Goal: Task Accomplishment & Management: Use online tool/utility

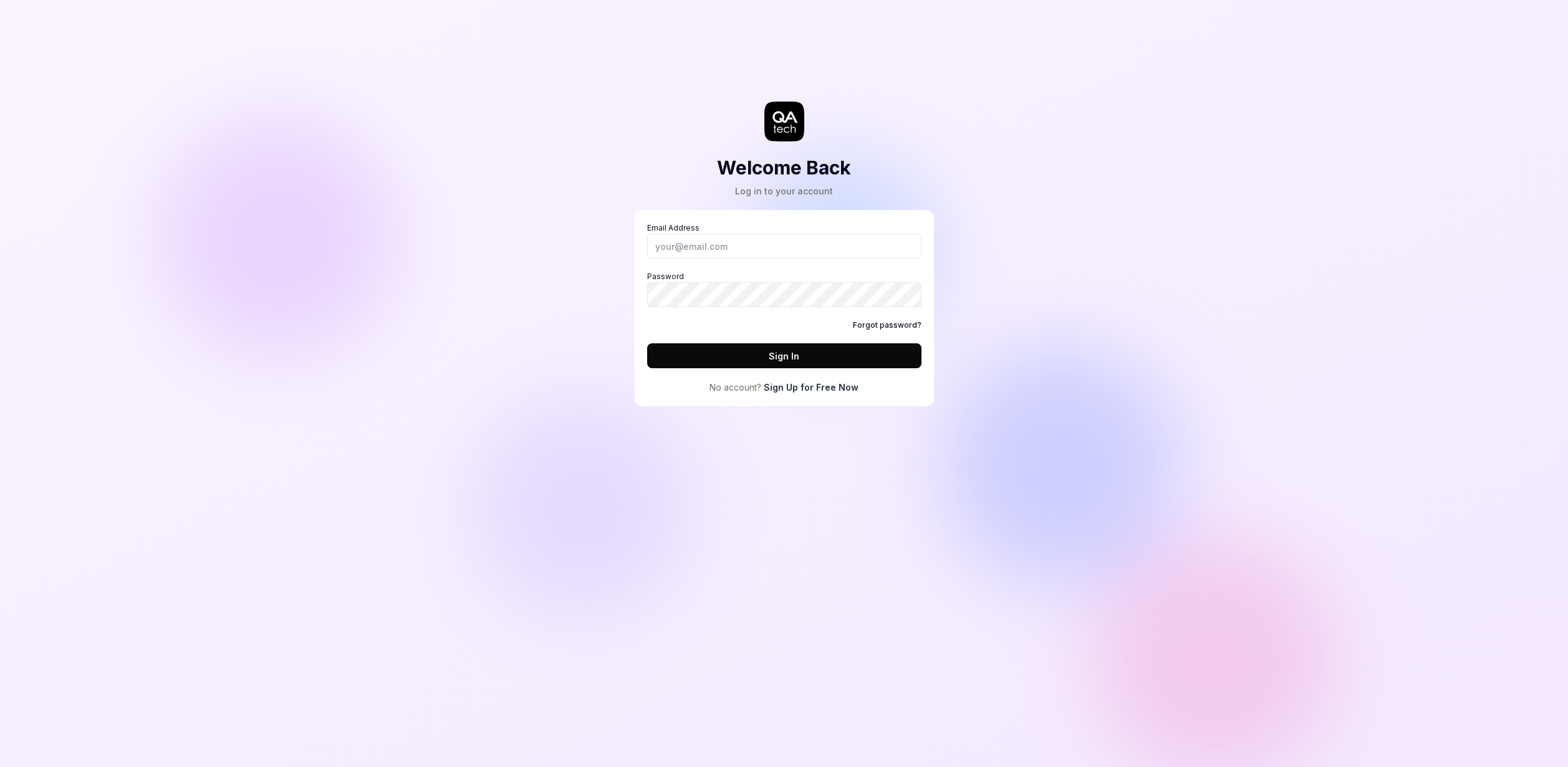
click at [708, 259] on div "Email Address Password Forgot password? Sign In" at bounding box center [784, 295] width 274 height 145
click at [714, 249] on input "Email Address" at bounding box center [784, 246] width 274 height 25
click at [0, 766] on com-1password-button at bounding box center [0, 767] width 0 height 0
click at [773, 386] on link "Sign Up for Free Now" at bounding box center [811, 388] width 95 height 13
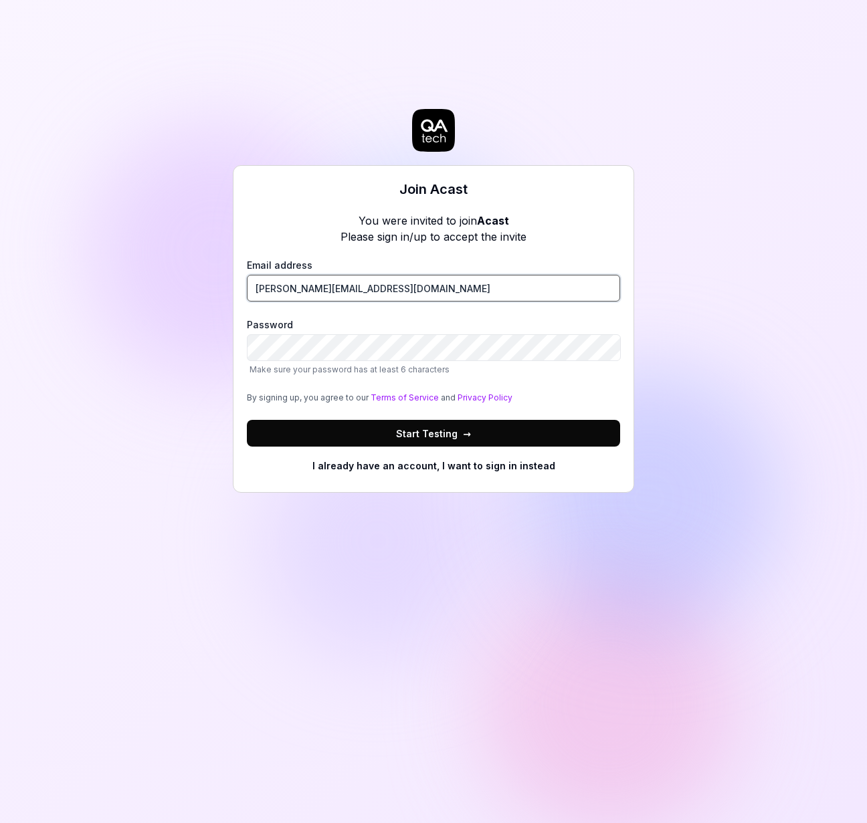
click at [344, 288] on input "michal@acast.com" at bounding box center [433, 288] width 373 height 27
click at [332, 435] on button "Start Testing →" at bounding box center [433, 433] width 373 height 27
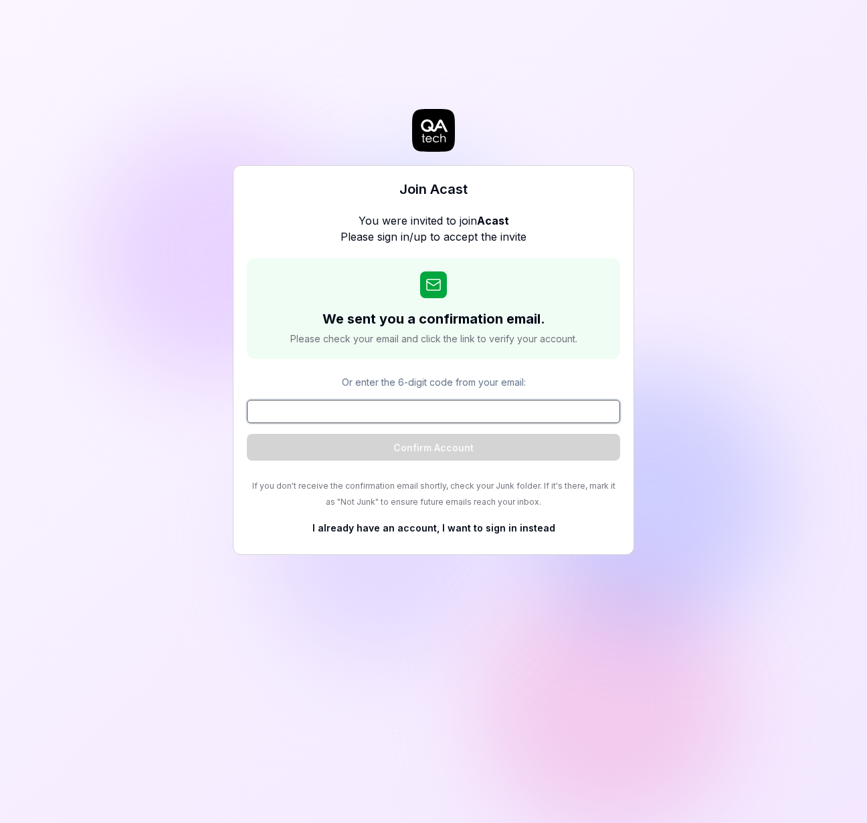
click at [203, 417] on div "Join Acast You were invited to join Acast Please sign in/up to accept the invit…" at bounding box center [433, 411] width 867 height 823
click at [134, 304] on div "Join Acast You were invited to join Acast Please sign in/up to accept the invit…" at bounding box center [433, 411] width 867 height 823
click at [322, 421] on input at bounding box center [433, 411] width 373 height 23
paste input "222783"
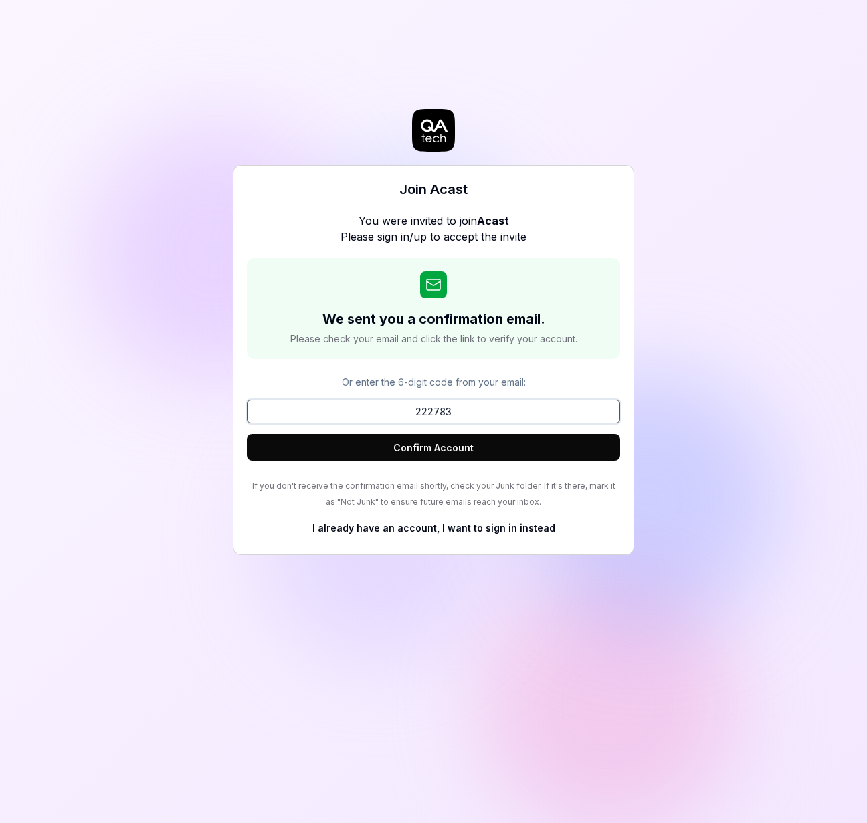
type input "222783"
click at [511, 449] on button "Confirm Account" at bounding box center [433, 447] width 373 height 27
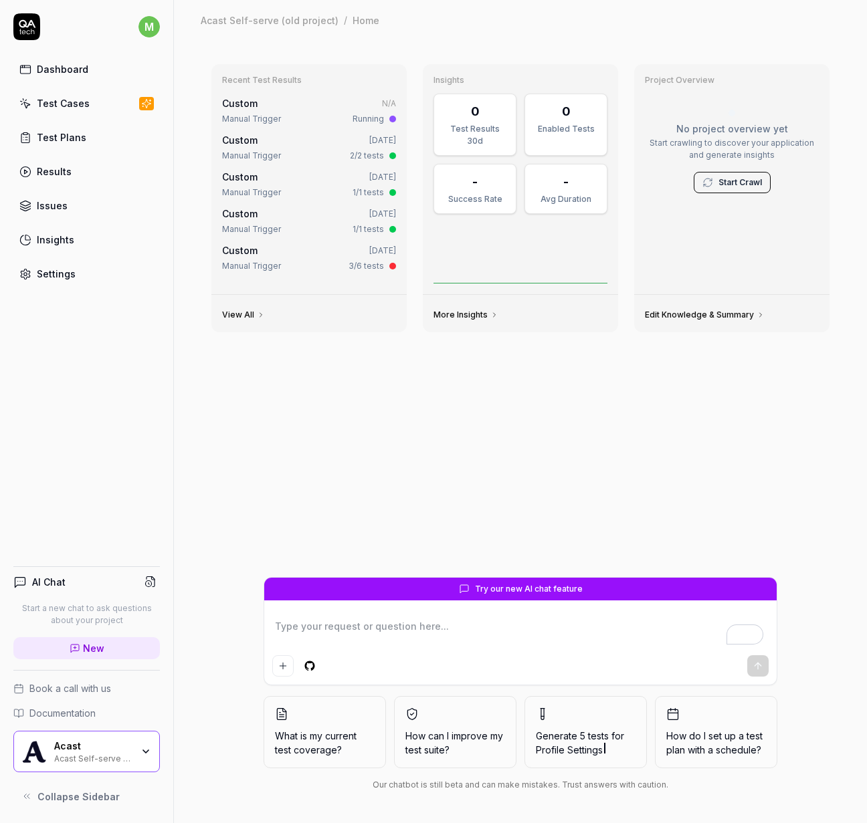
type textarea "*"
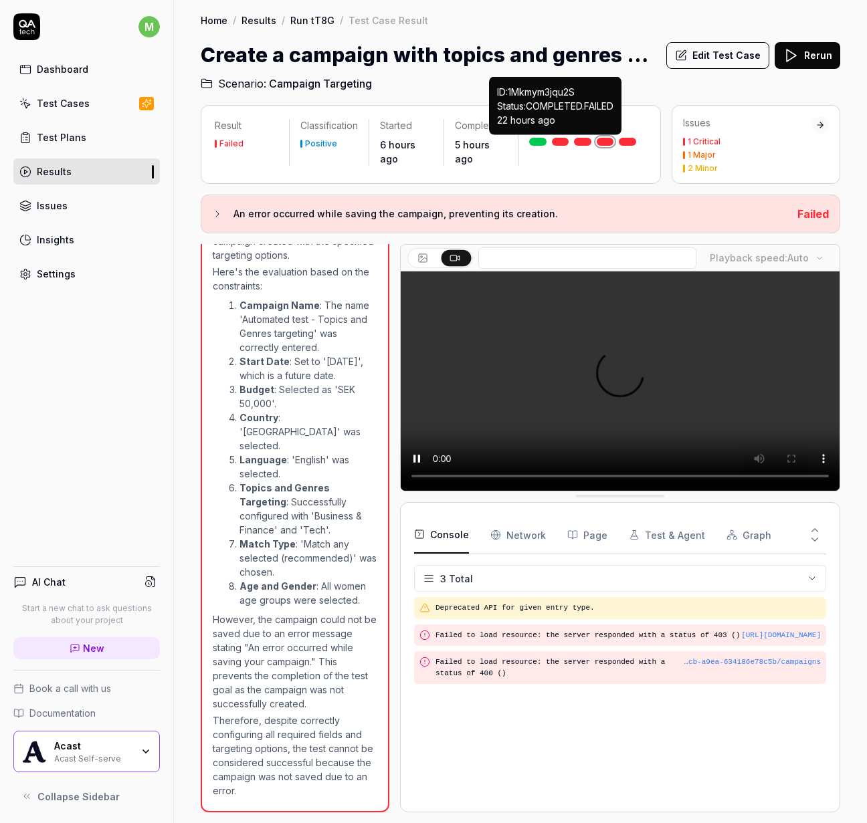
scroll to position [1903, 0]
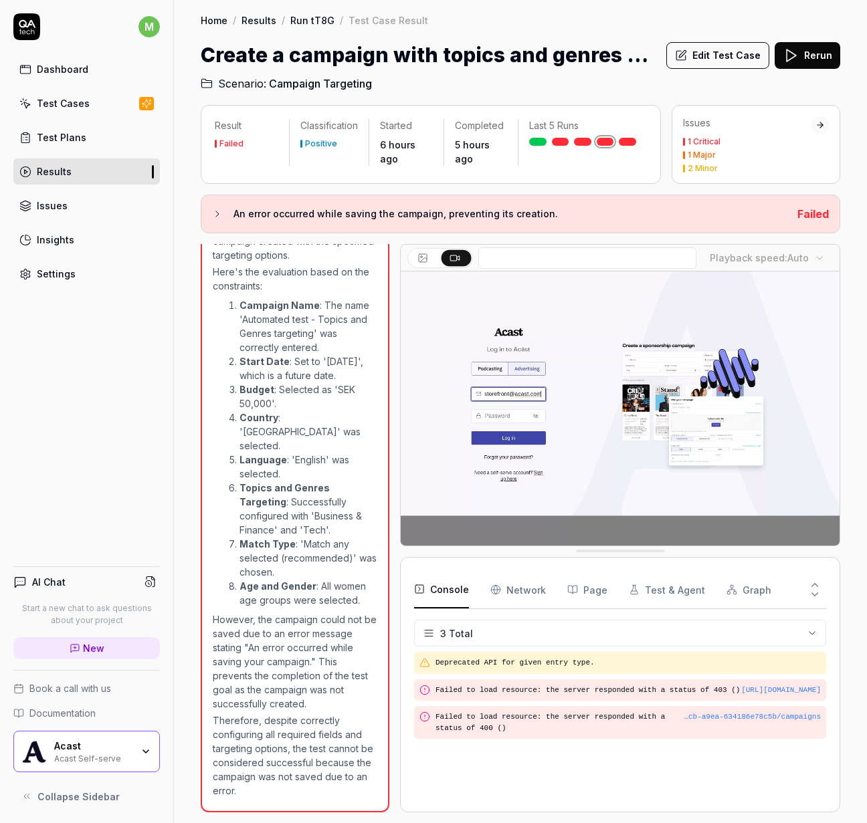
click at [562, 139] on link at bounding box center [560, 142] width 17 height 8
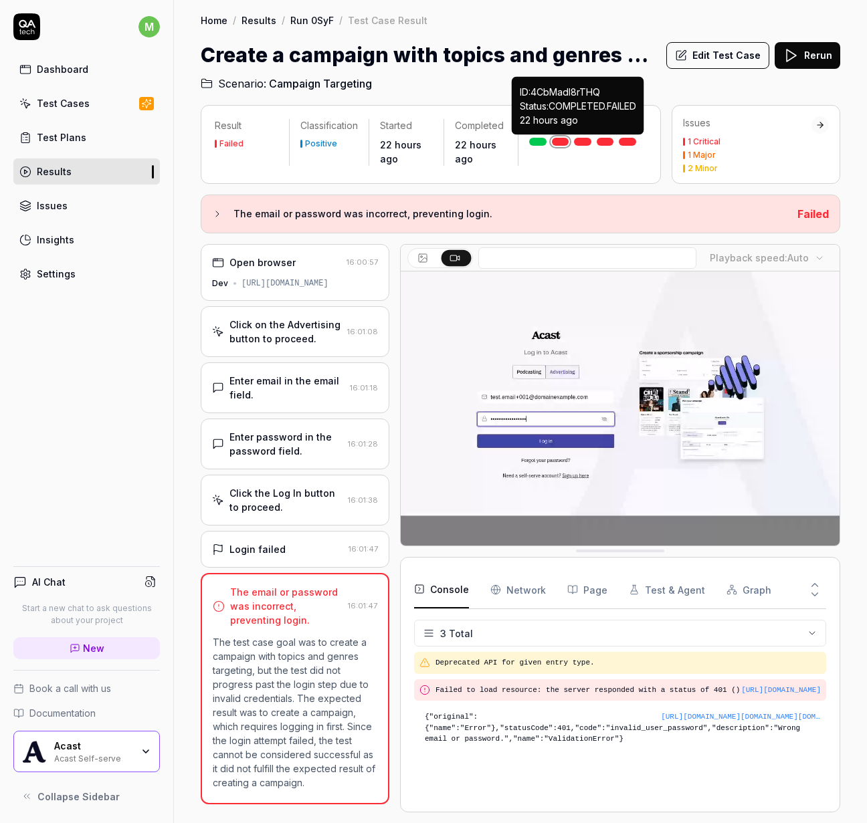
click at [580, 138] on link at bounding box center [582, 142] width 17 height 8
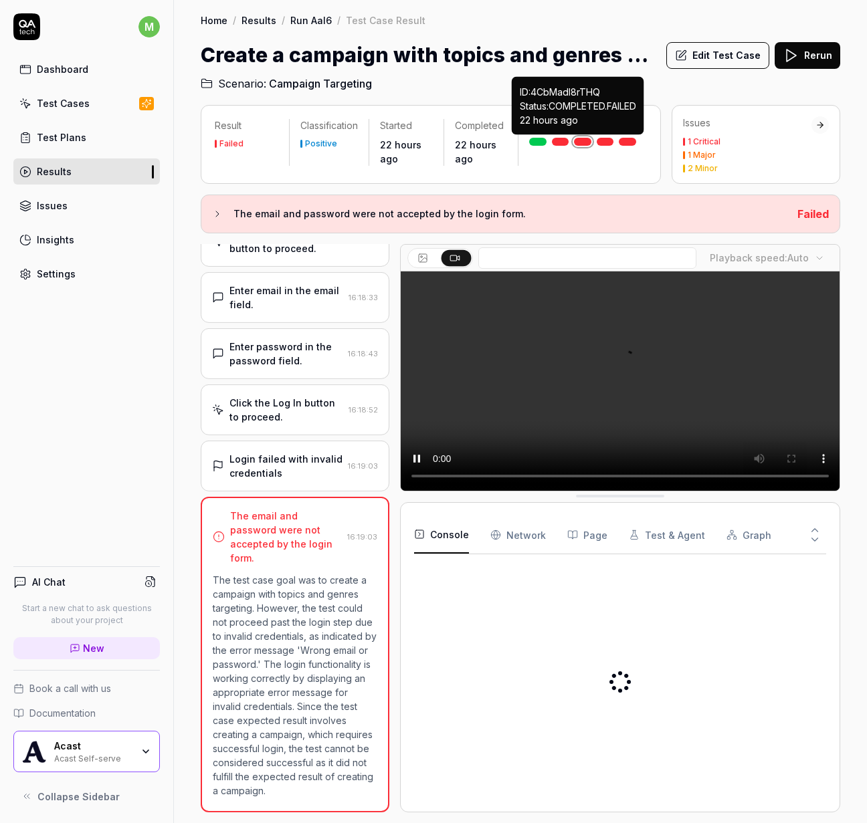
scroll to position [104, 0]
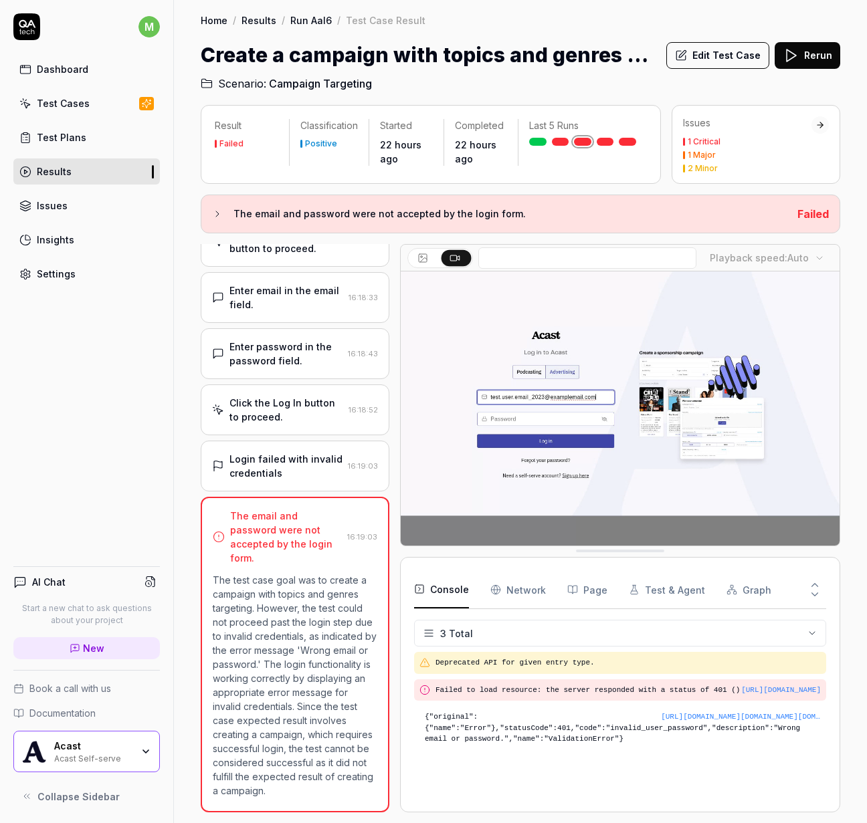
click at [421, 359] on video at bounding box center [620, 408] width 439 height 274
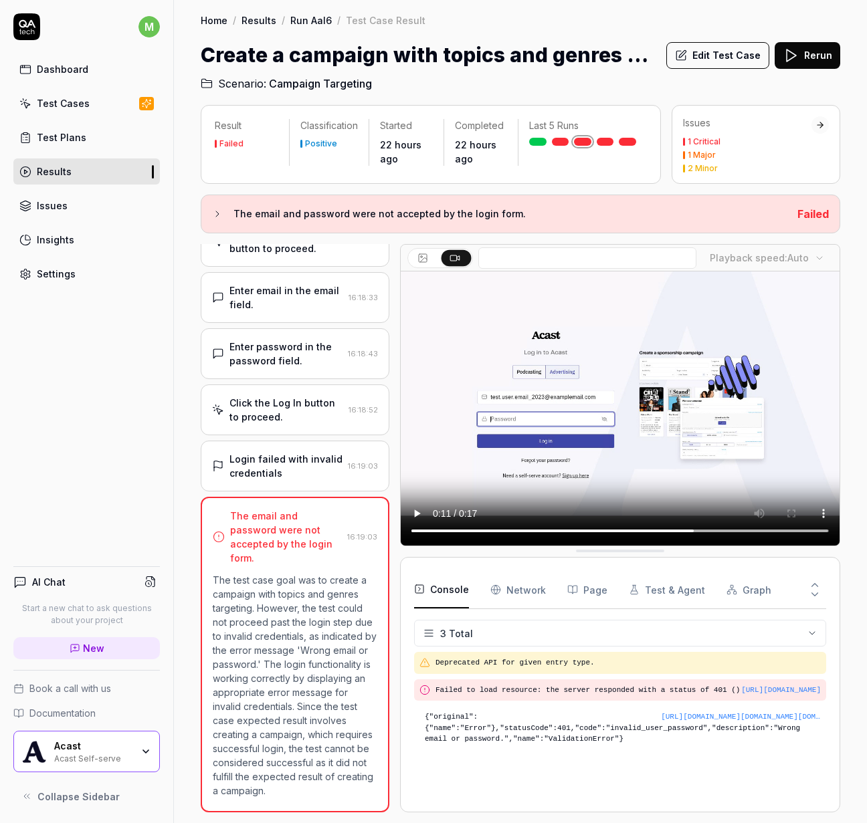
click at [271, 554] on div "The email and password were not accepted by the login form. 16:19:03 The test c…" at bounding box center [295, 655] width 189 height 316
click at [265, 489] on div "Login failed with invalid credentials [SECURITY_DATA]" at bounding box center [295, 466] width 189 height 51
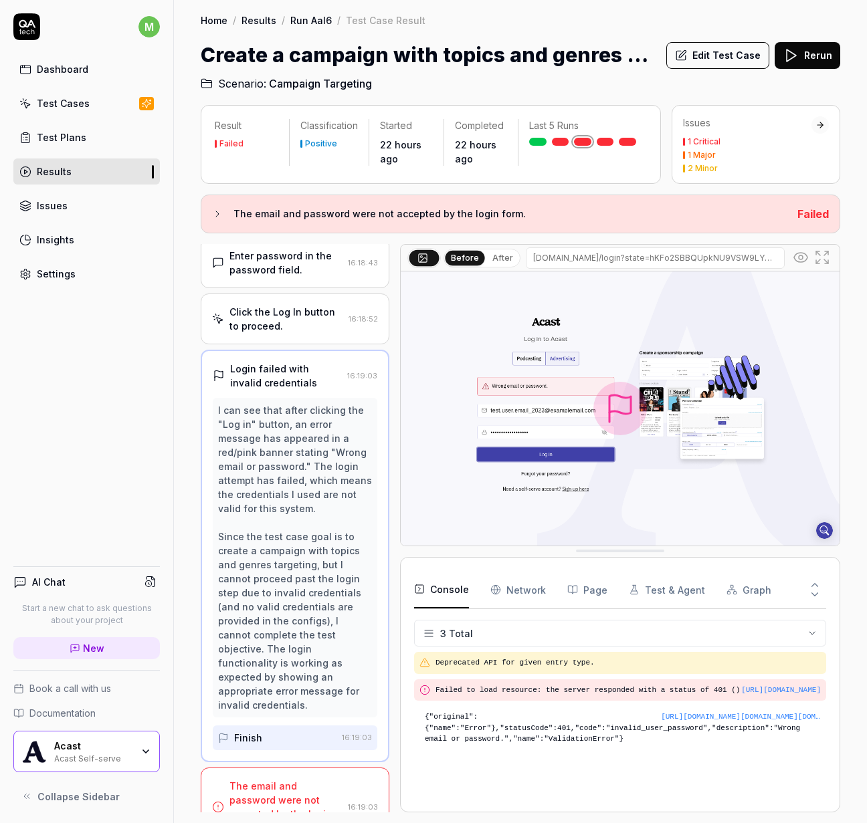
scroll to position [215, 0]
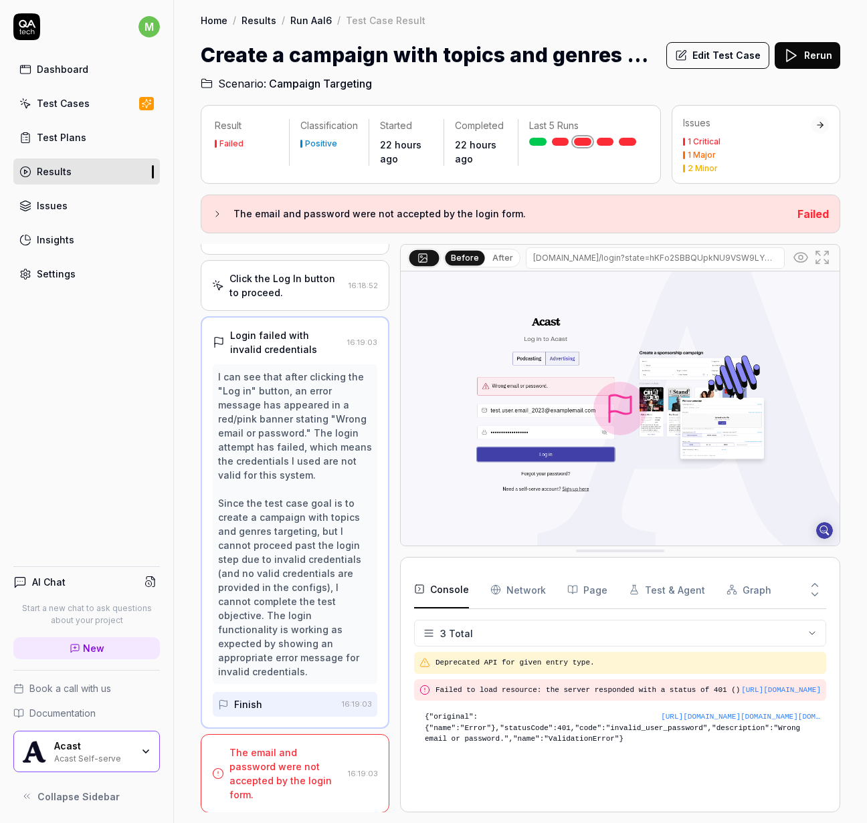
click at [255, 756] on div "The email and password were not accepted by the login form. 16:19:03" at bounding box center [295, 773] width 189 height 79
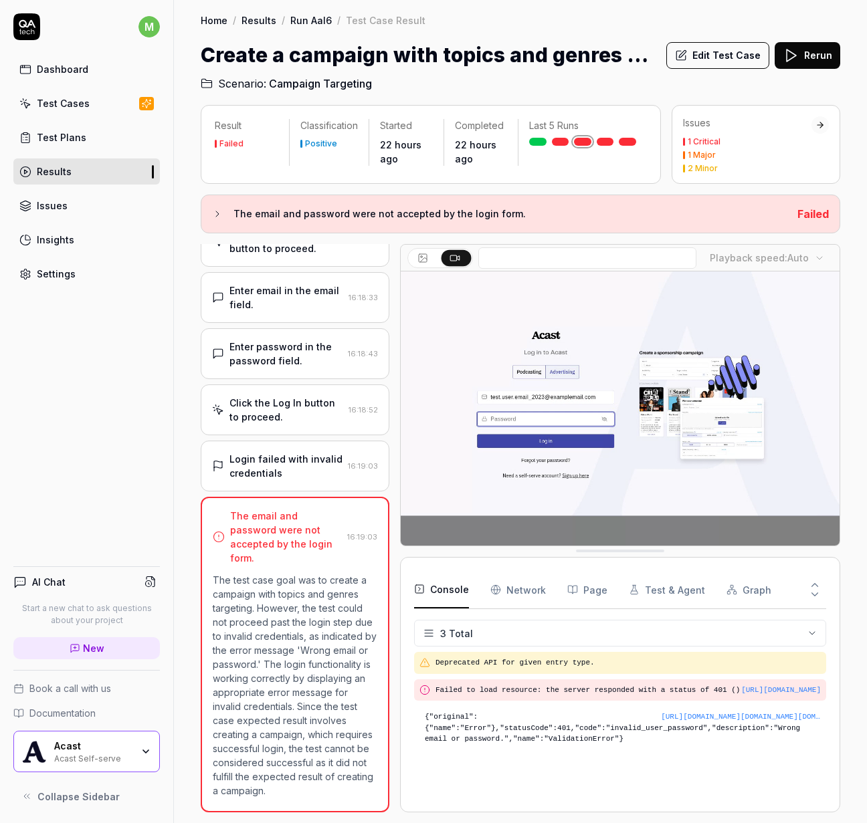
click at [627, 144] on link at bounding box center [626, 142] width 17 height 8
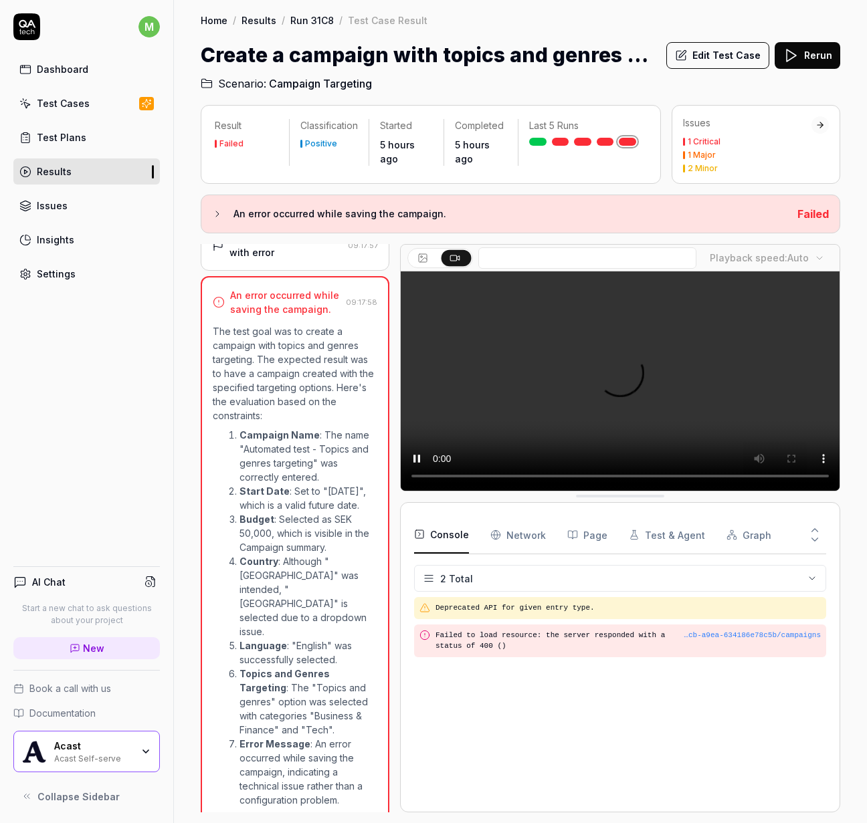
scroll to position [2049, 0]
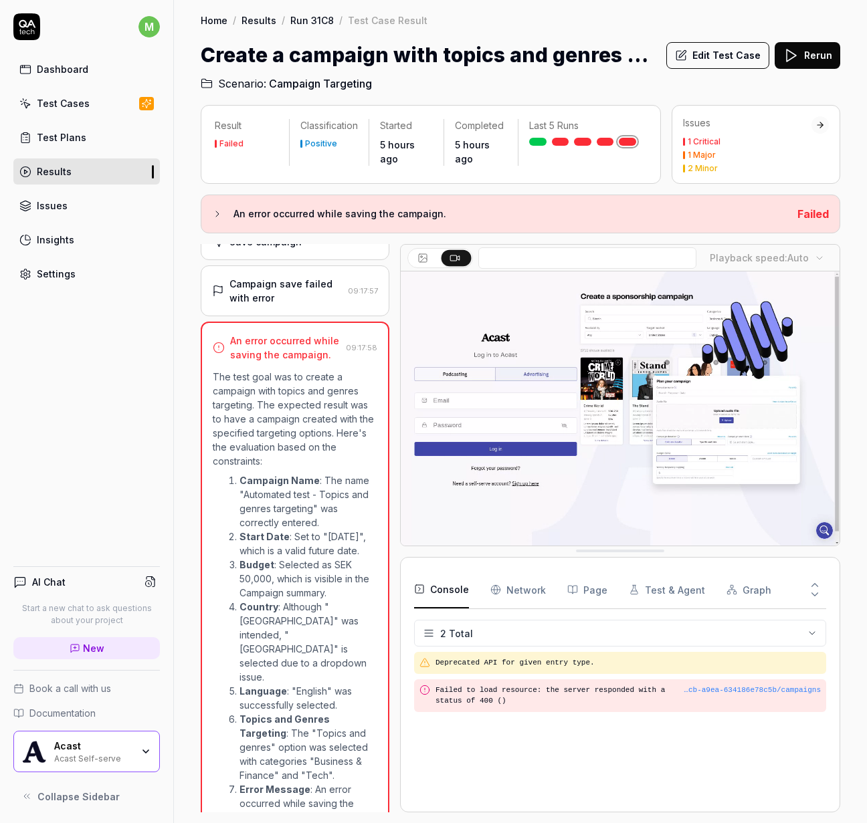
click at [289, 305] on div "Campaign save failed with error" at bounding box center [285, 291] width 113 height 28
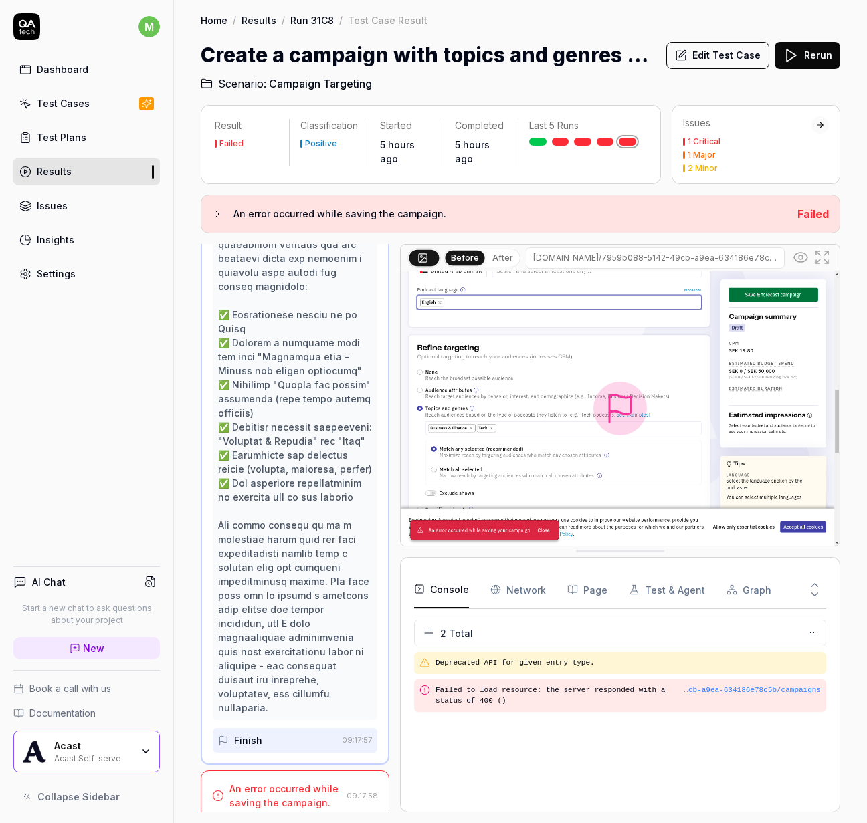
scroll to position [2321, 0]
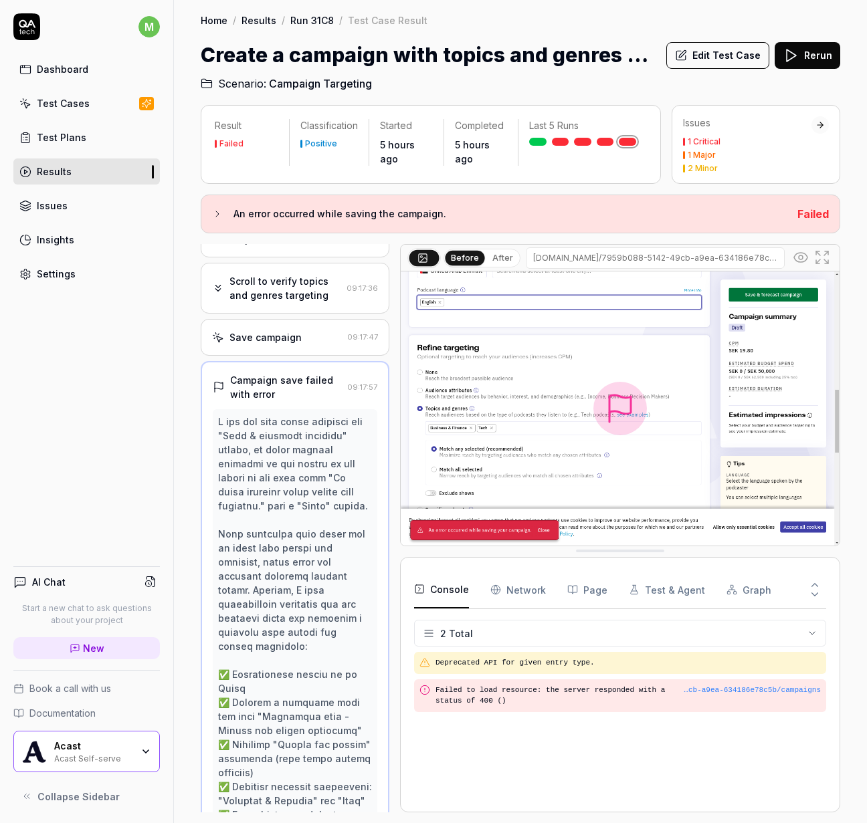
click at [298, 344] on div "Save campaign" at bounding box center [277, 337] width 130 height 14
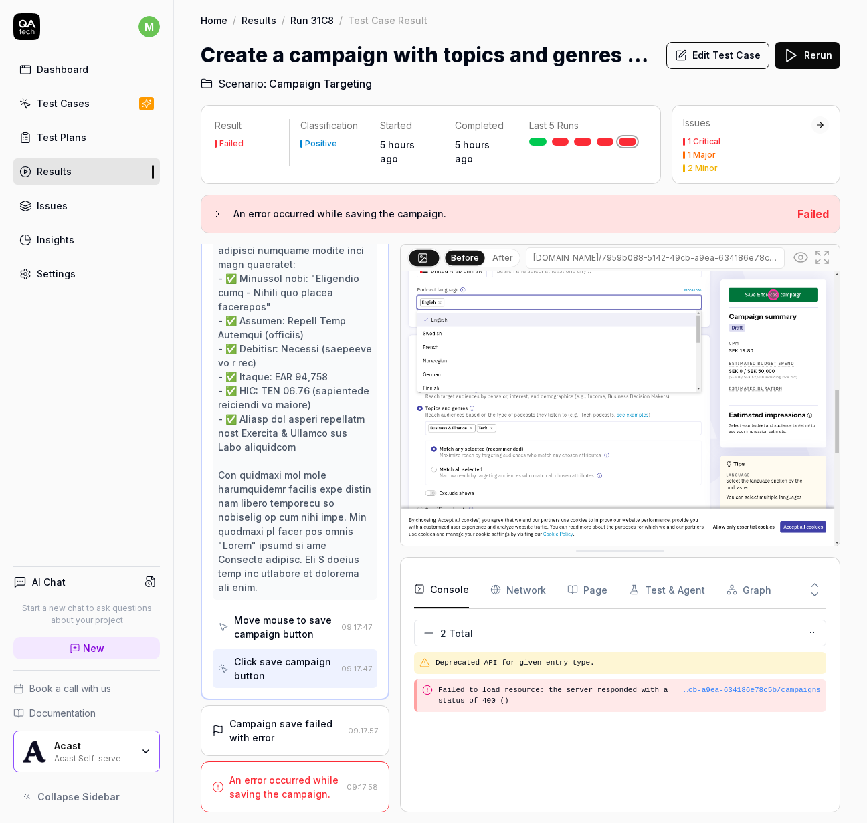
scroll to position [2396, 0]
click at [265, 753] on div "Campaign save failed with error 09:17:57" at bounding box center [295, 730] width 189 height 51
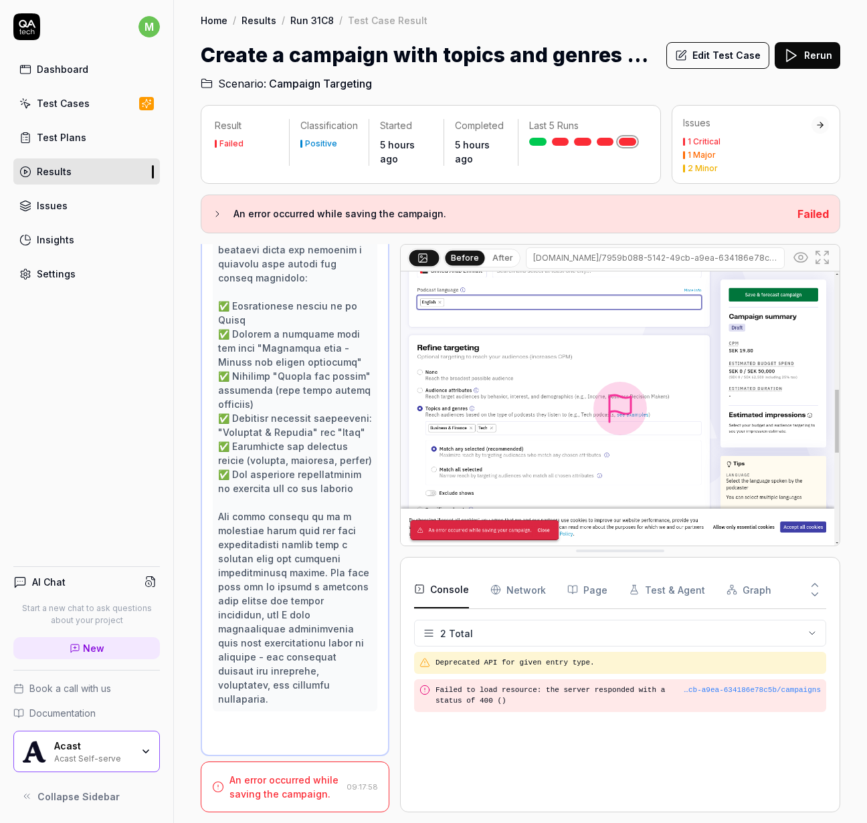
scroll to position [2321, 0]
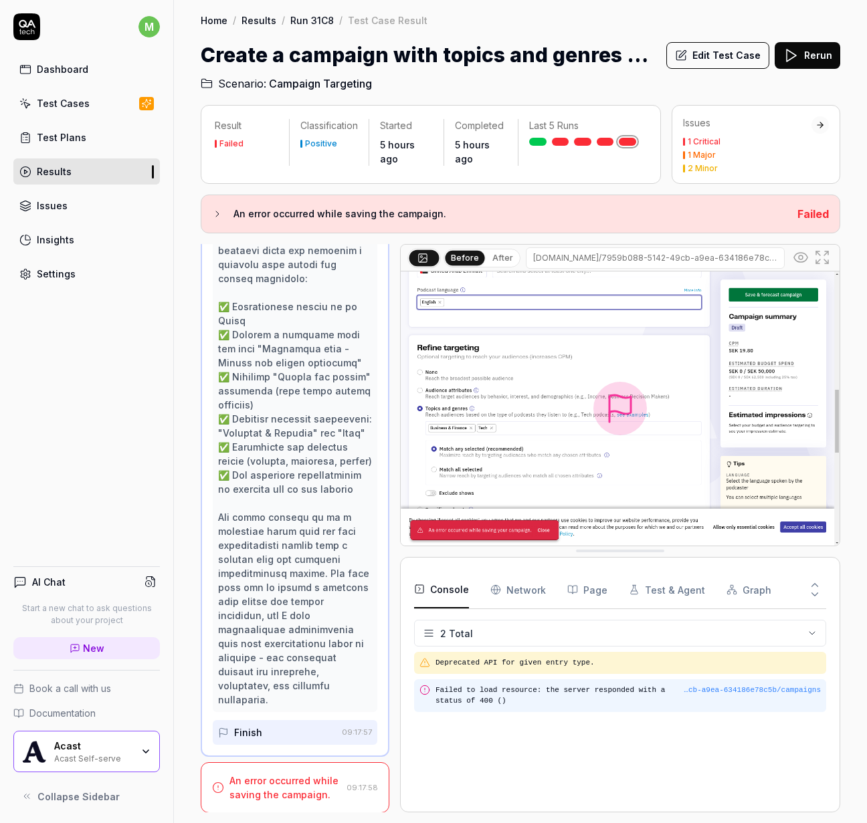
click at [515, 702] on pre "Failed to load resource: the server responded with a status of 400 ()" at bounding box center [627, 696] width 385 height 22
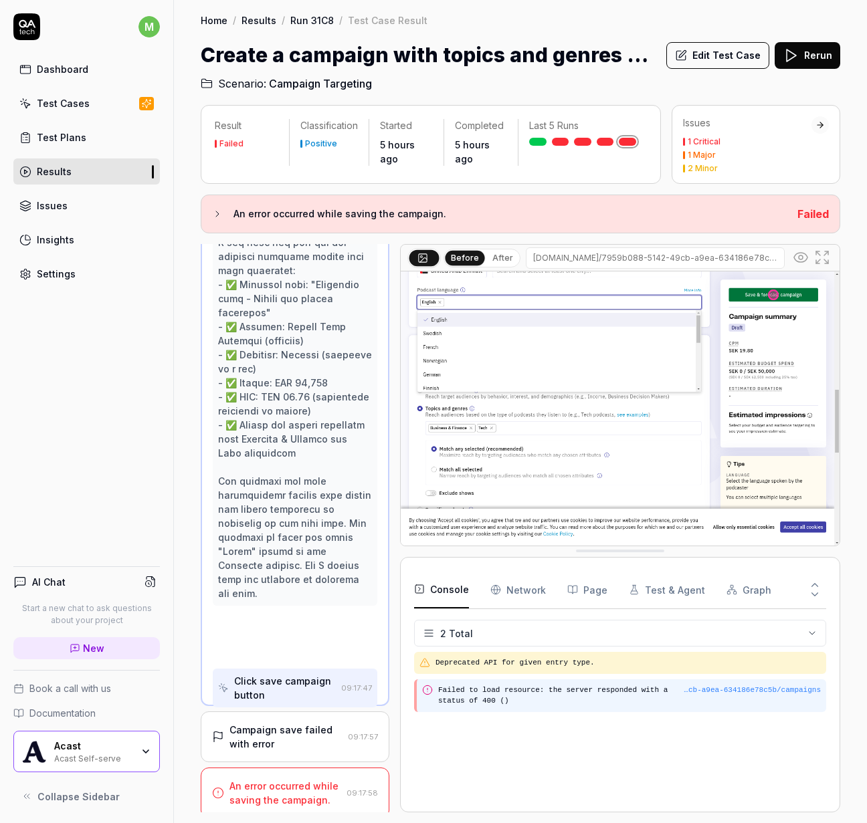
scroll to position [2292, 0]
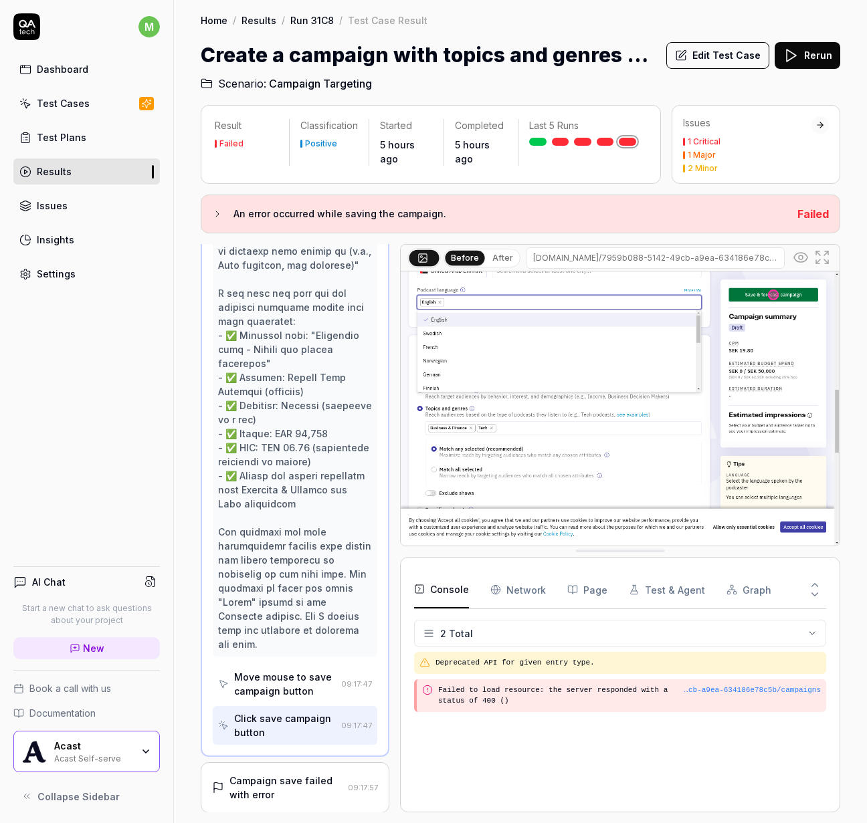
click at [493, 591] on icon "button" at bounding box center [494, 590] width 3 height 9
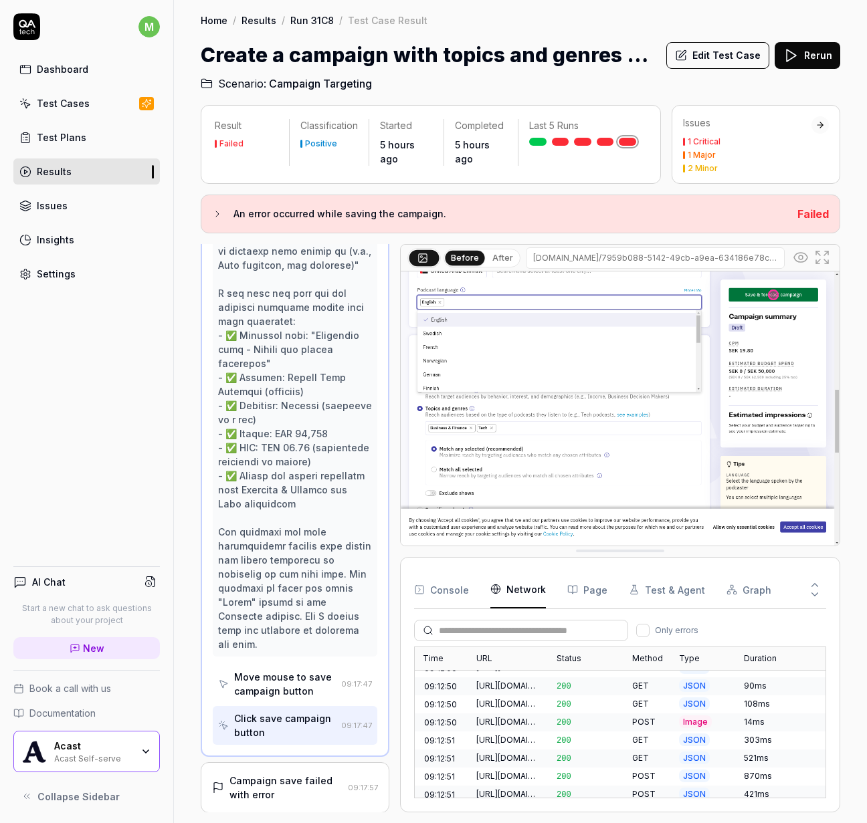
scroll to position [1411, 0]
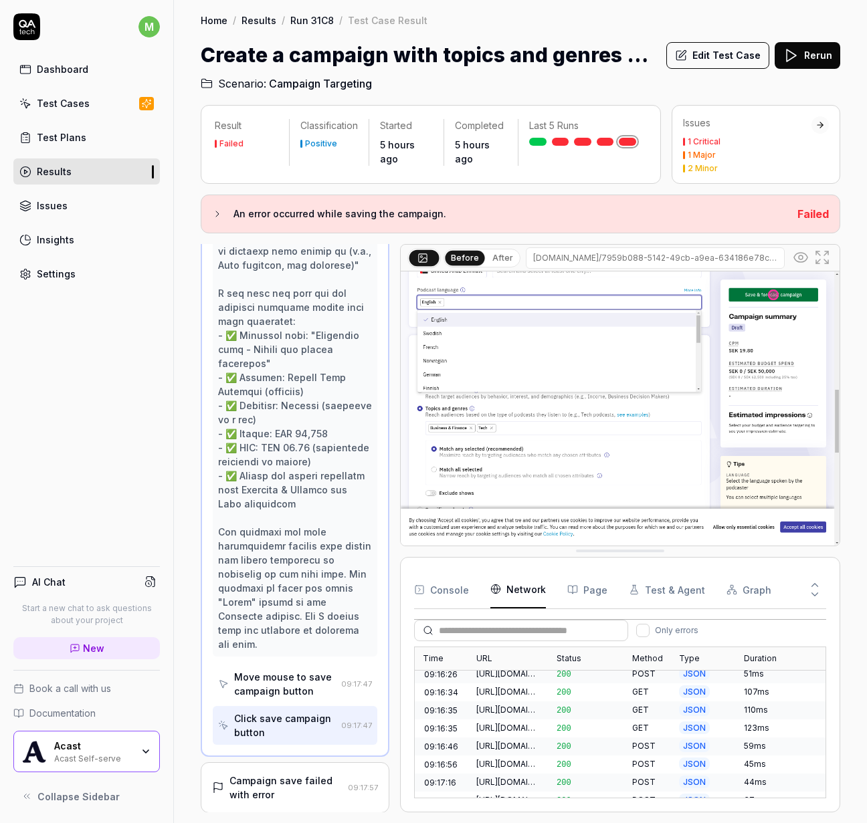
click at [508, 812] on div "[URL][DOMAIN_NAME]" at bounding box center [508, 818] width 64 height 12
click at [773, 654] on button "Payload" at bounding box center [777, 660] width 48 height 24
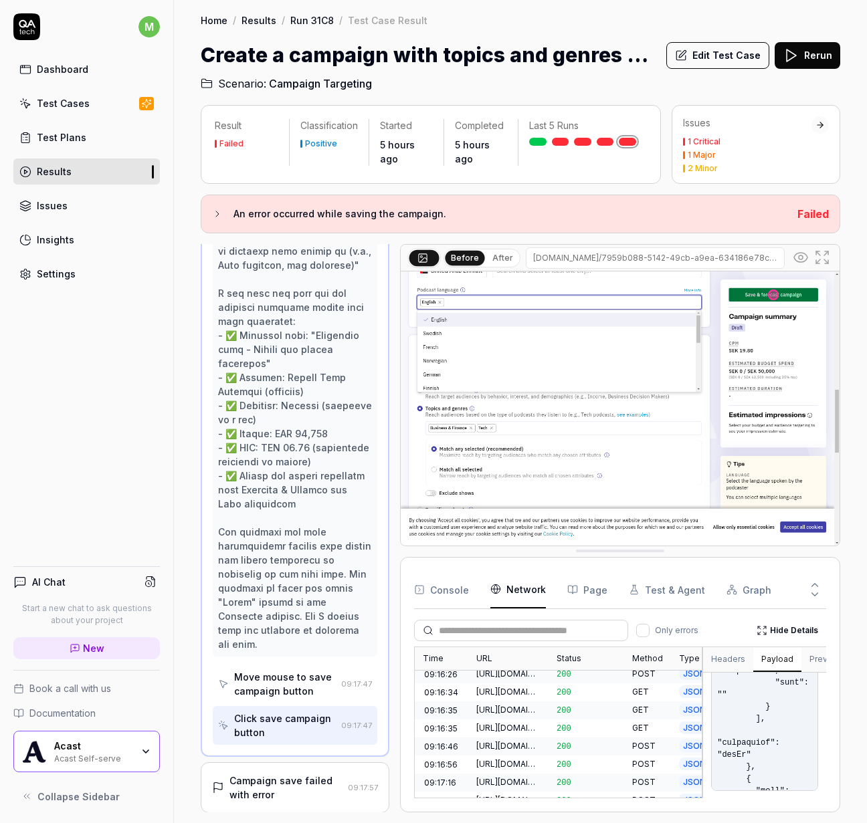
scroll to position [338, 0]
click at [827, 649] on div "Console Network Page Test & Agent Graph Only errors Hide Details Time URL Statu…" at bounding box center [620, 684] width 440 height 255
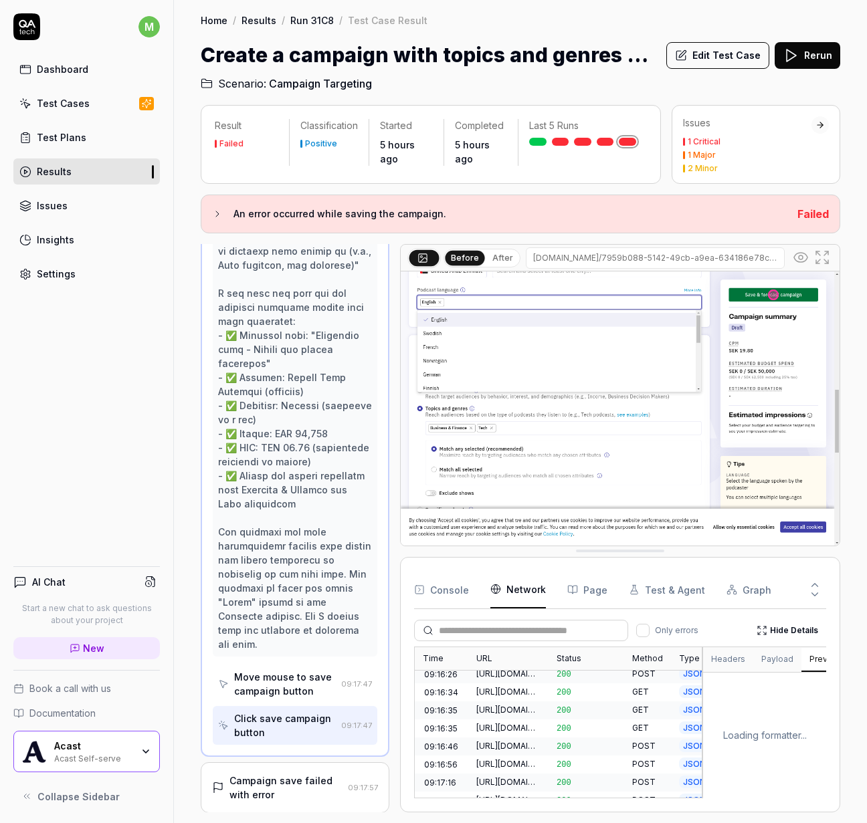
click at [824, 653] on button "Preview" at bounding box center [825, 660] width 48 height 24
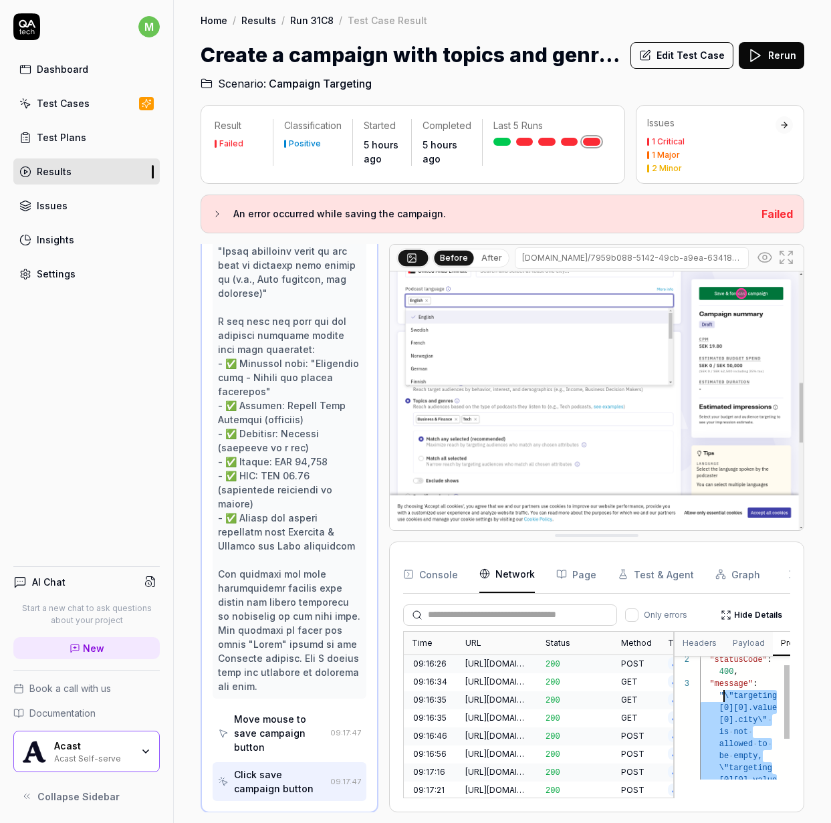
scroll to position [48, 0]
drag, startPoint x: 760, startPoint y: 781, endPoint x: 718, endPoint y: 713, distance: 79.6
drag, startPoint x: 776, startPoint y: 784, endPoint x: 830, endPoint y: 704, distance: 96.8
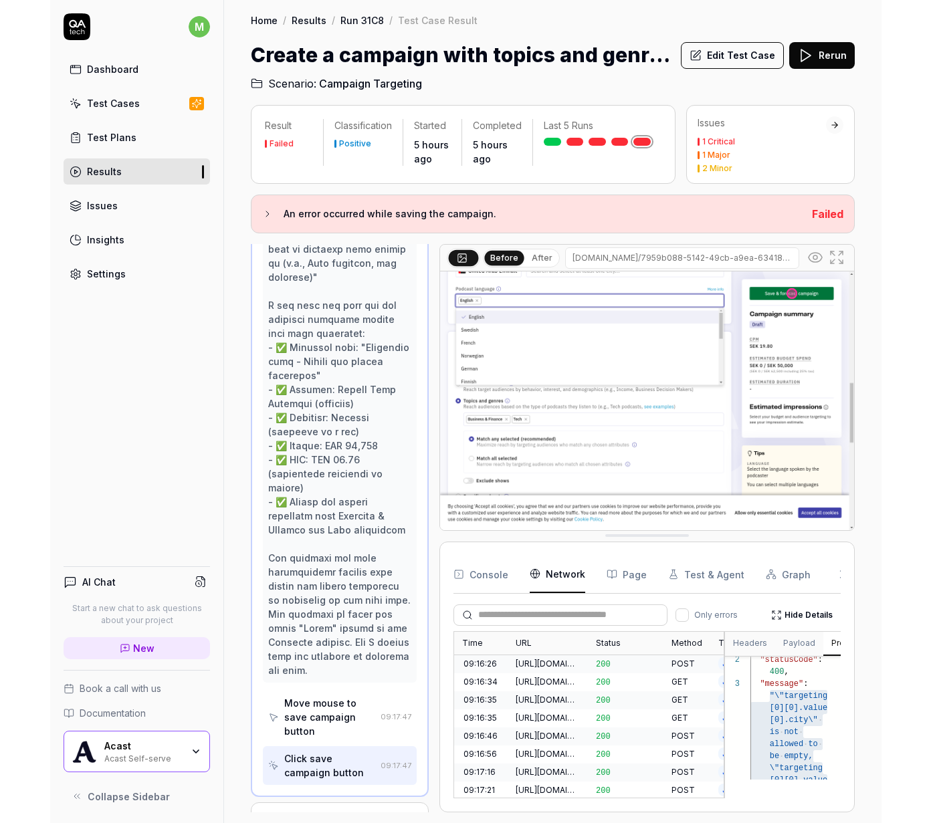
scroll to position [2365, 0]
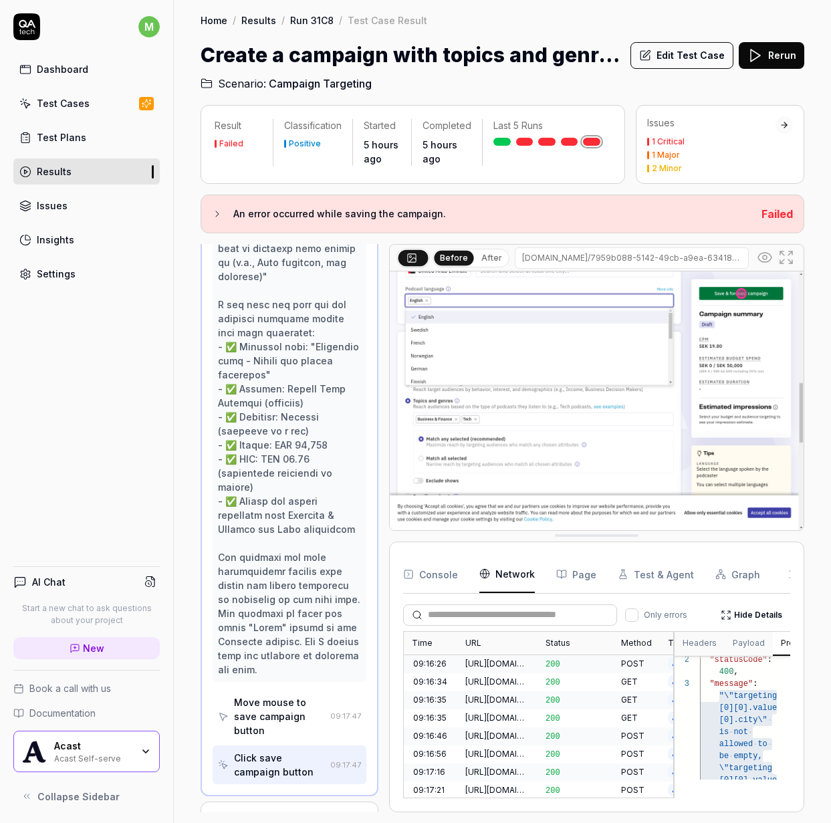
click at [455, 588] on div "Console Network Page Test & Agent Graph" at bounding box center [596, 575] width 387 height 38
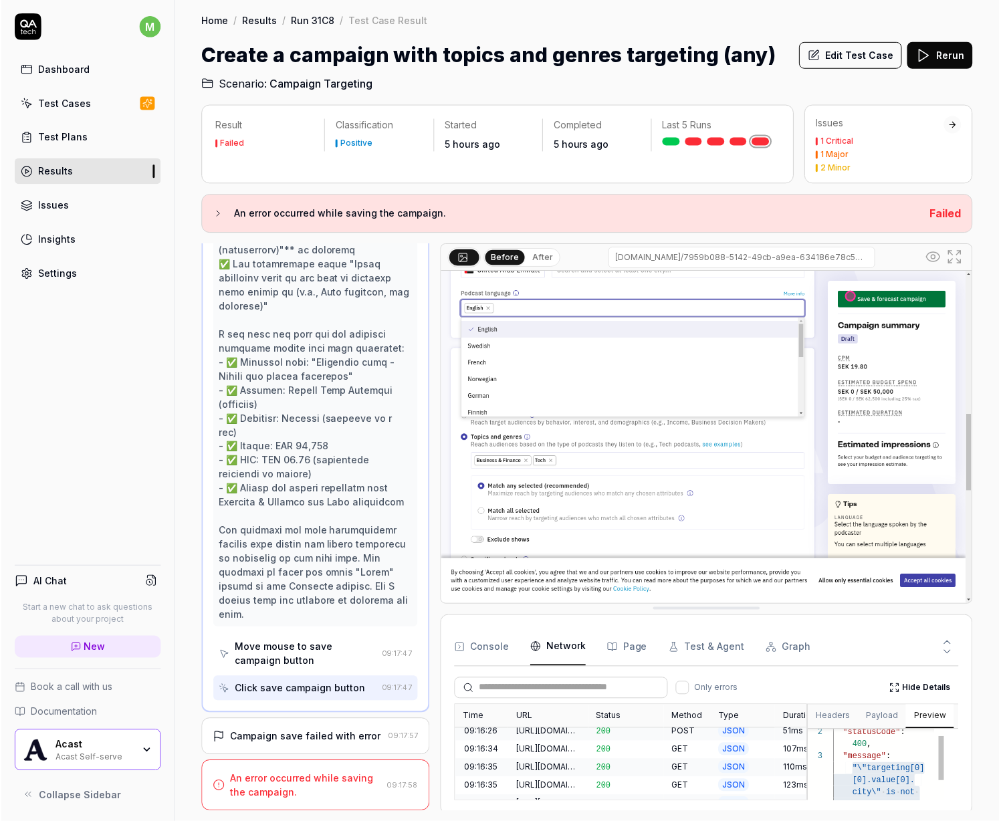
scroll to position [1955, 0]
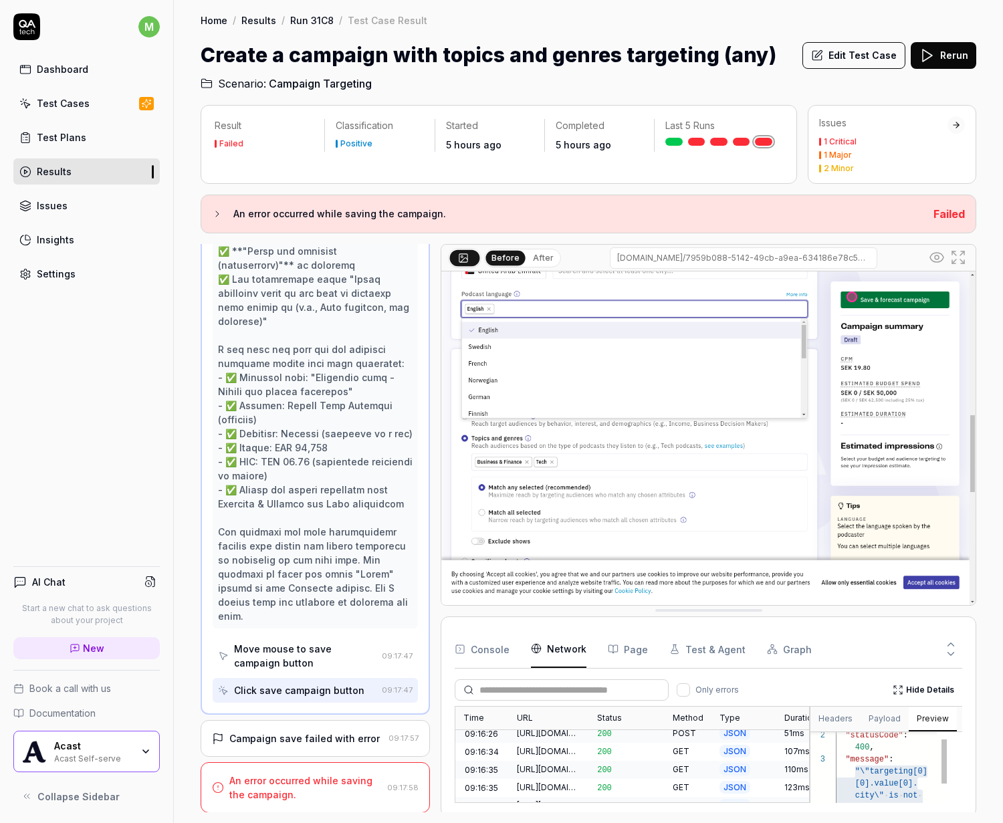
type textarea "**********"
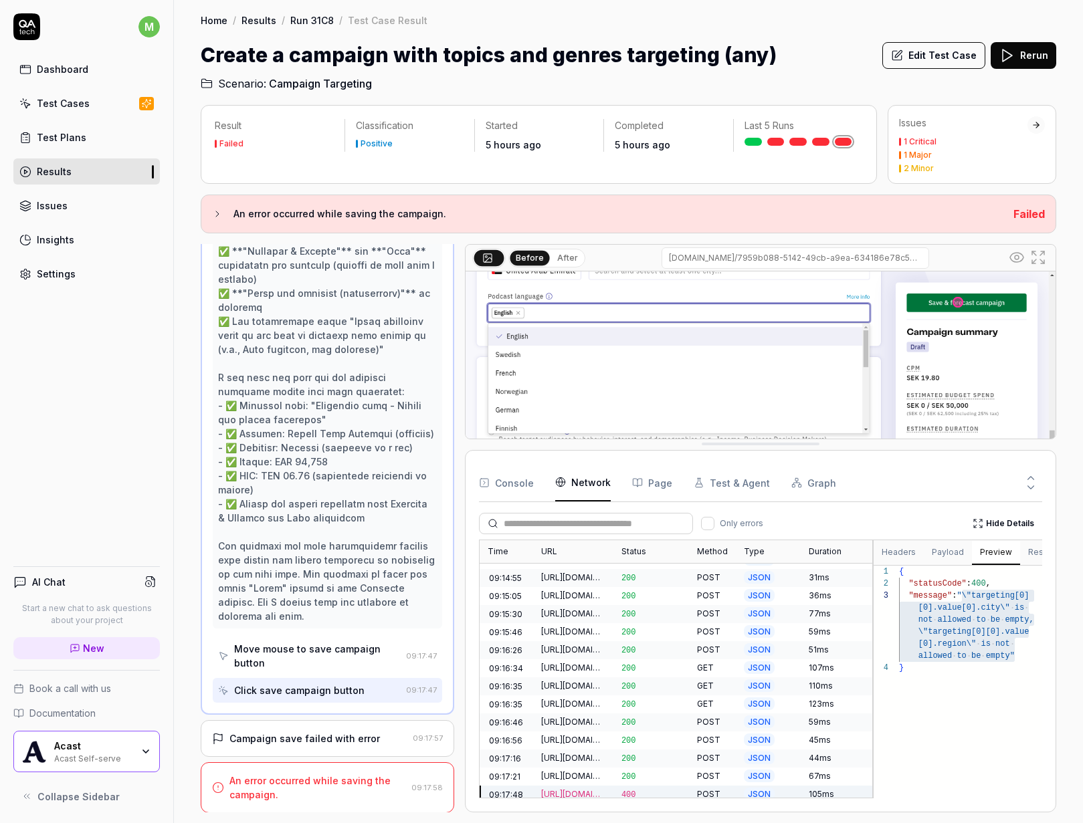
scroll to position [1304, 0]
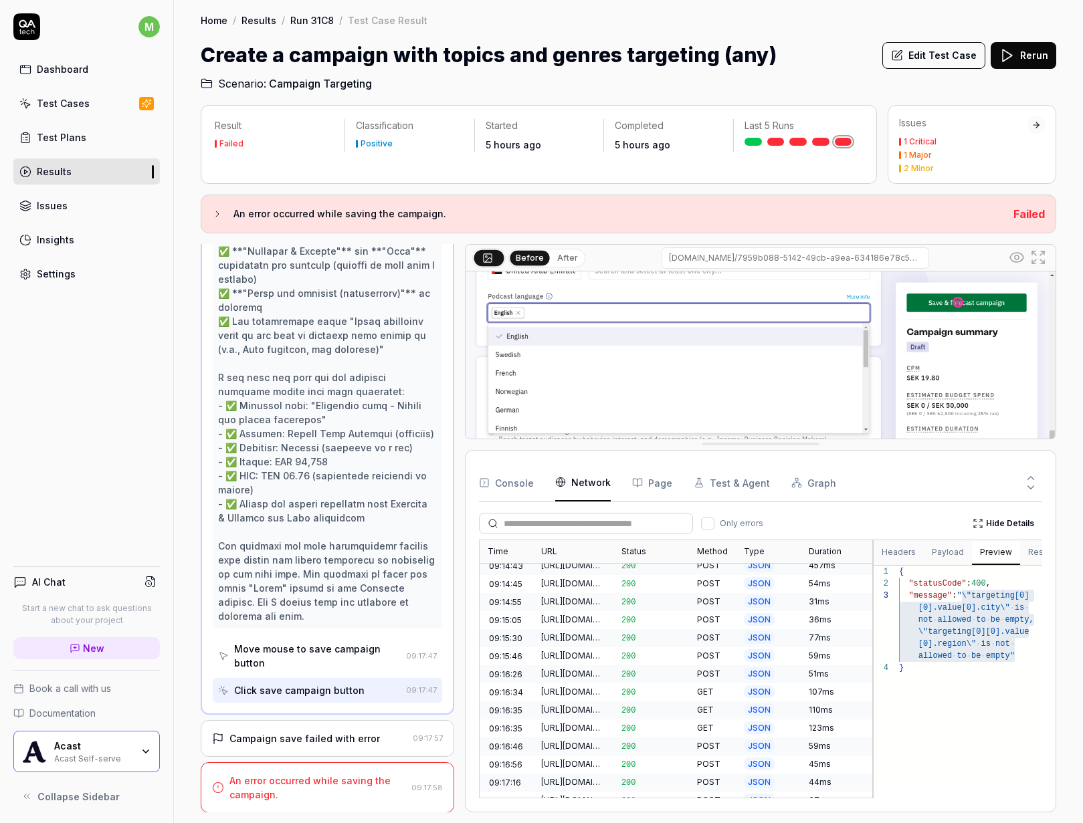
drag, startPoint x: 764, startPoint y: 642, endPoint x: 730, endPoint y: 441, distance: 204.0
click at [866, 554] on button "Payload" at bounding box center [947, 553] width 48 height 24
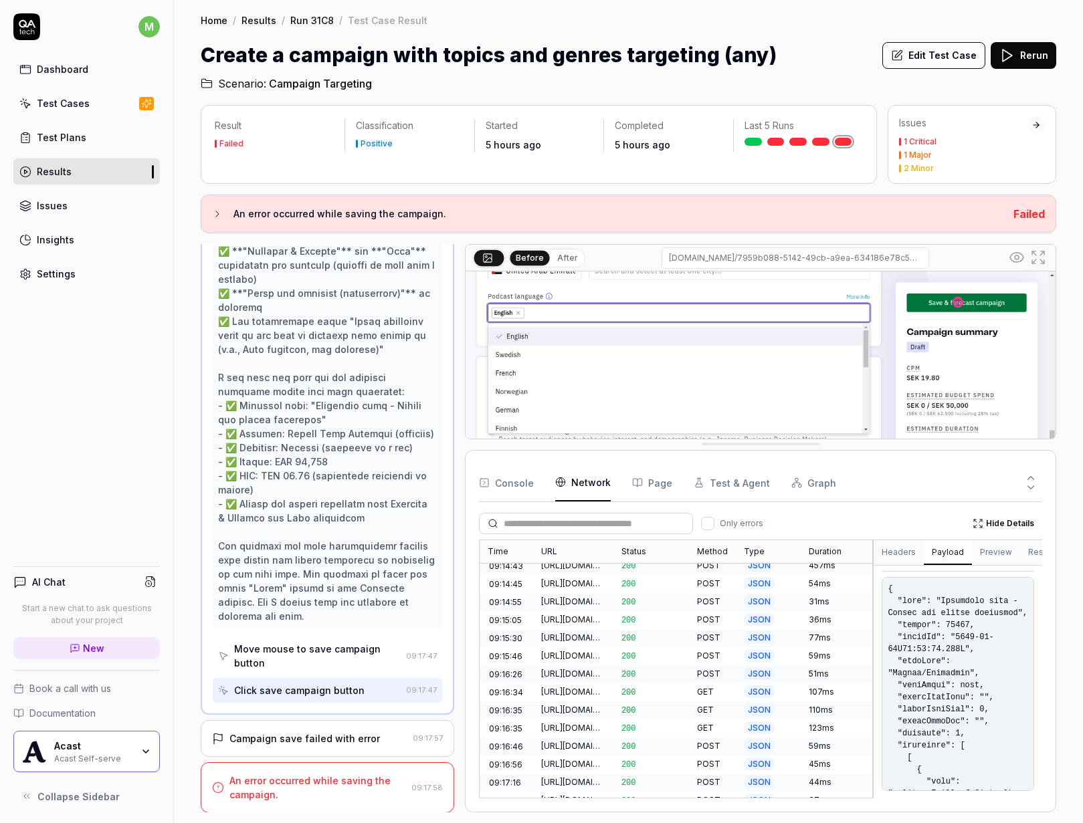
scroll to position [0, 0]
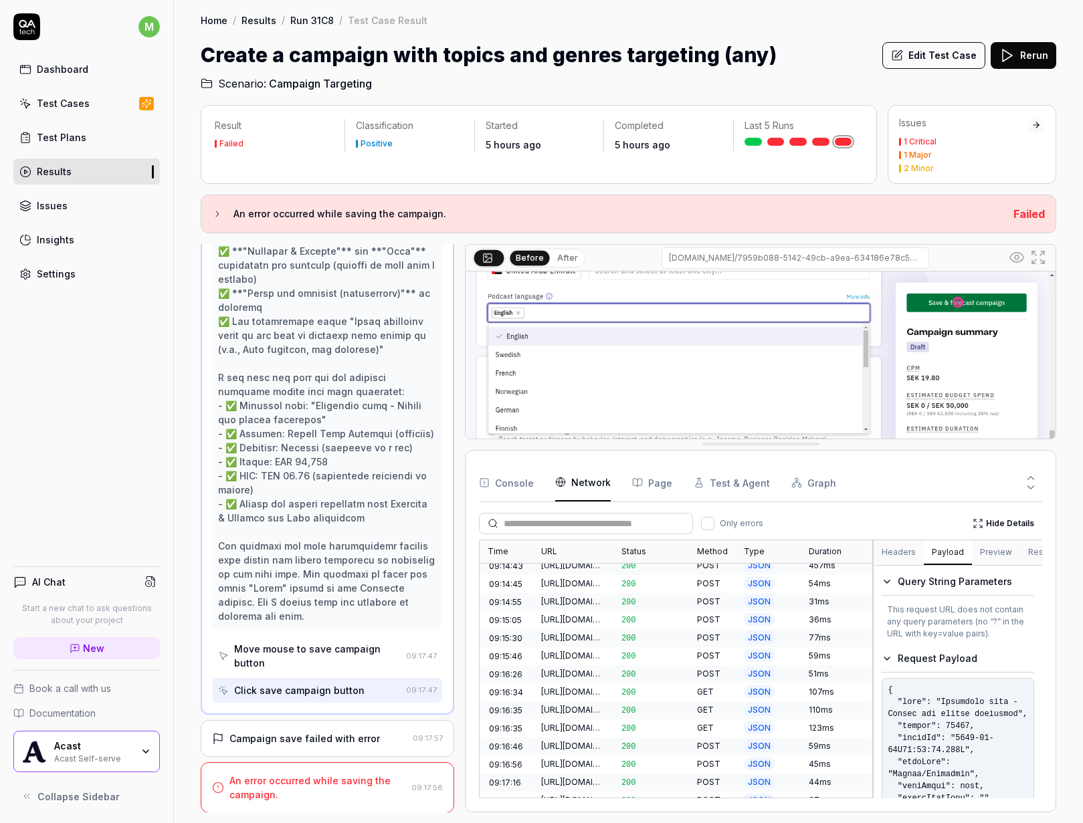
click at [866, 703] on pre at bounding box center [957, 785] width 152 height 214
click at [866, 718] on pre at bounding box center [957, 785] width 152 height 214
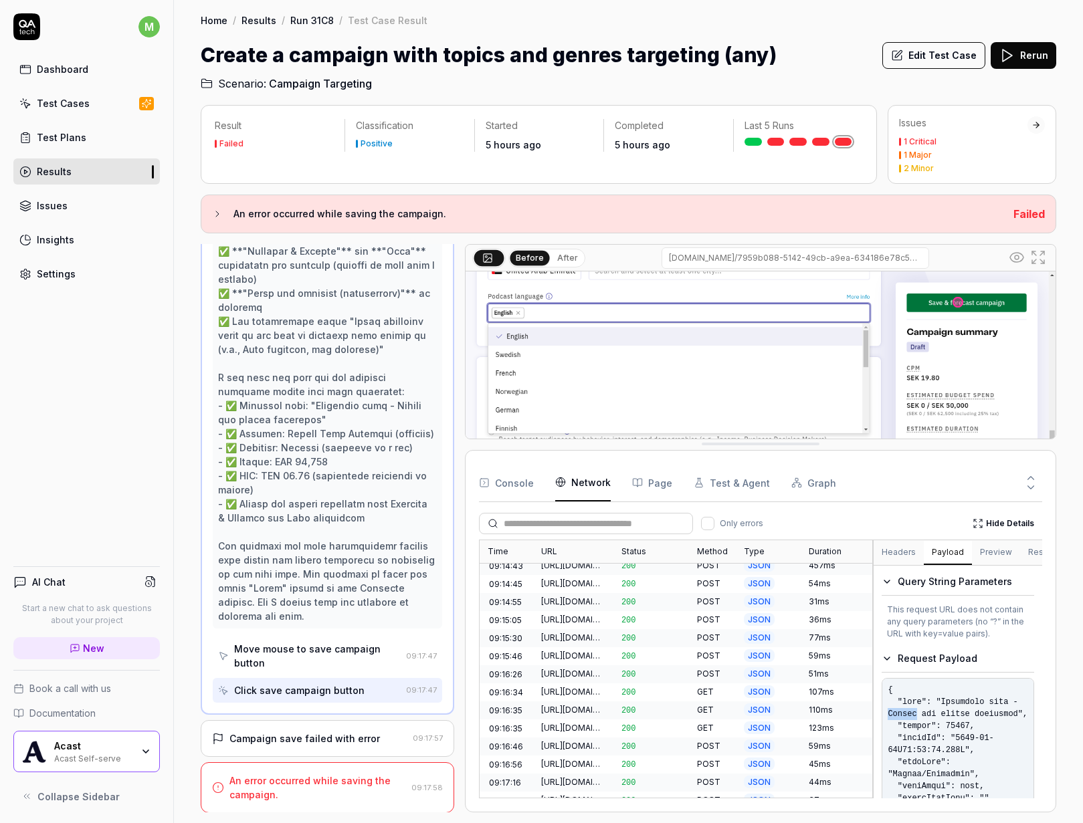
click at [866, 718] on pre at bounding box center [957, 785] width 152 height 214
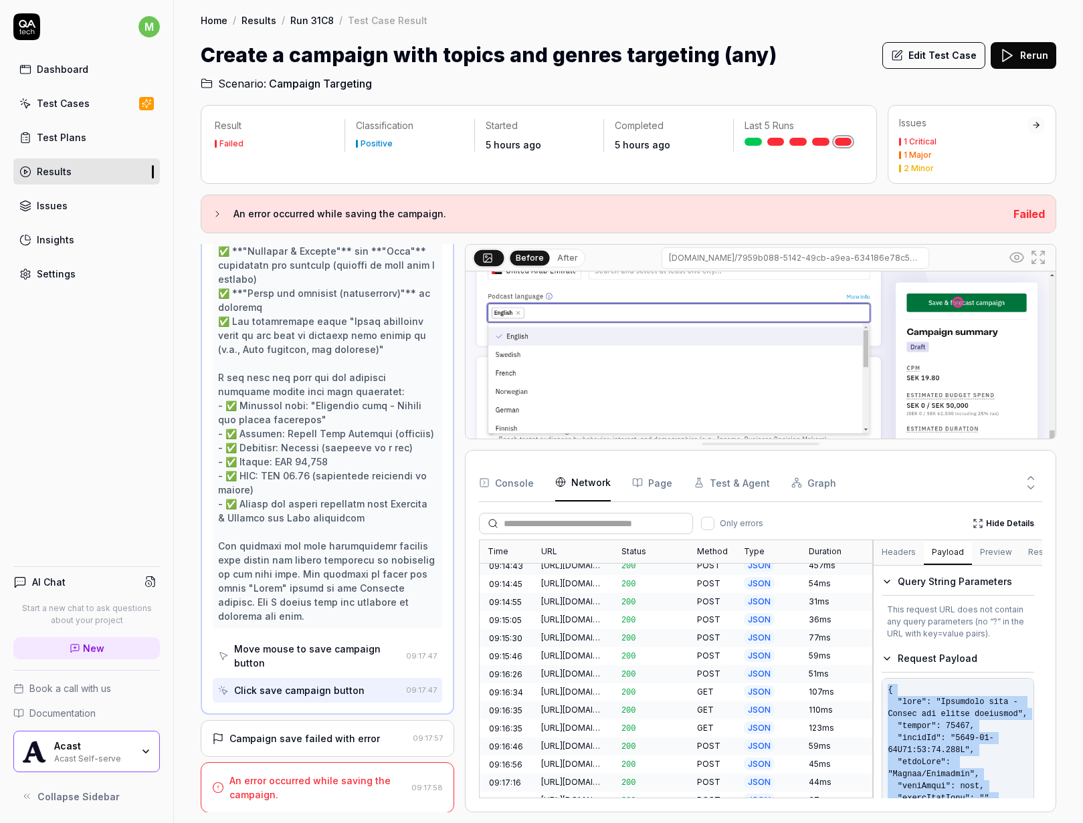
drag, startPoint x: 902, startPoint y: 774, endPoint x: 877, endPoint y: 699, distance: 79.1
click at [866, 699] on div "Query String Parameters This request URL does not contain any query parameters …" at bounding box center [957, 733] width 168 height 334
copy pre "{ "name": "Automated test - Topics and genres targeting", "budget": 50000, "sta…"
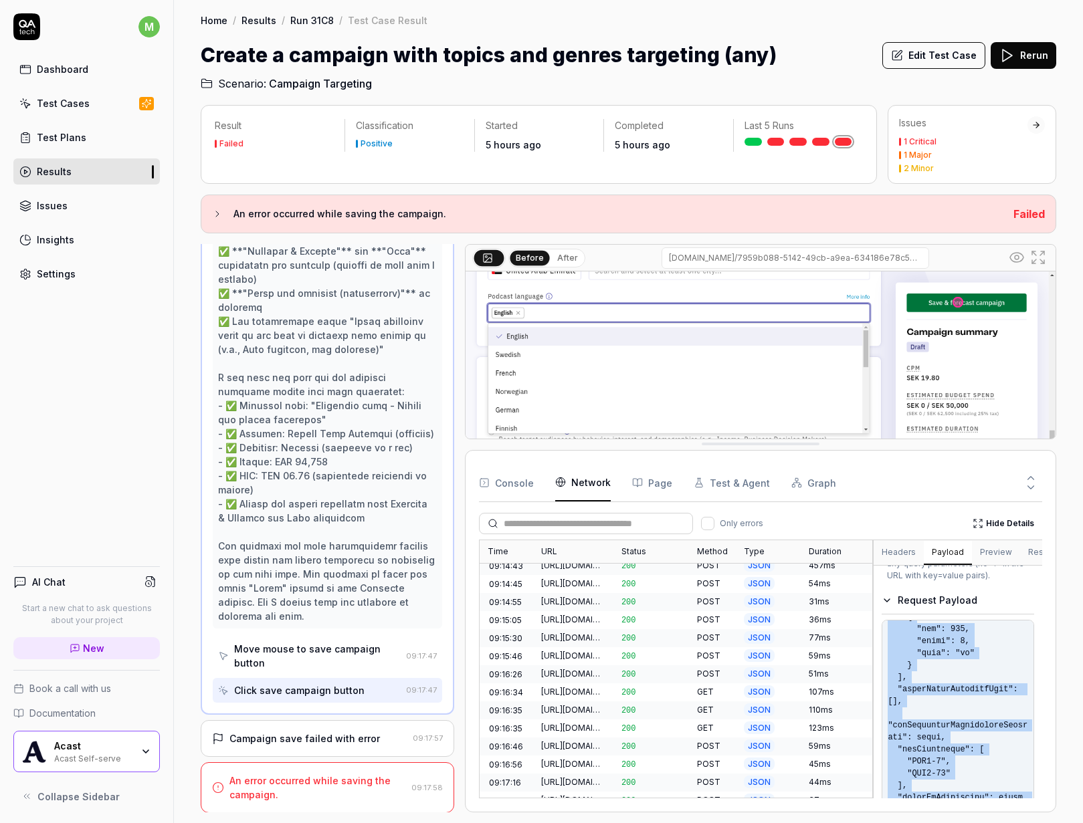
scroll to position [109, 0]
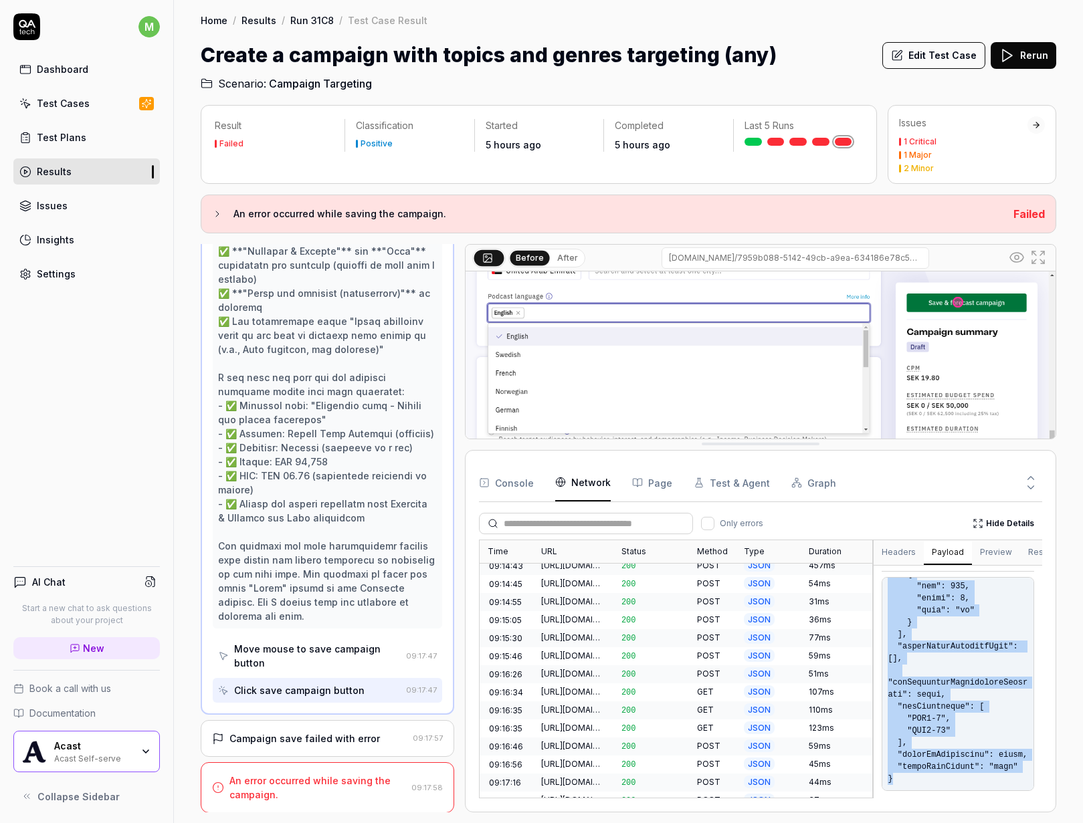
click at [465, 273] on div "Open browser 09:12:15 Dev [URL][DOMAIN_NAME] Click on the Advertising button to…" at bounding box center [628, 528] width 855 height 568
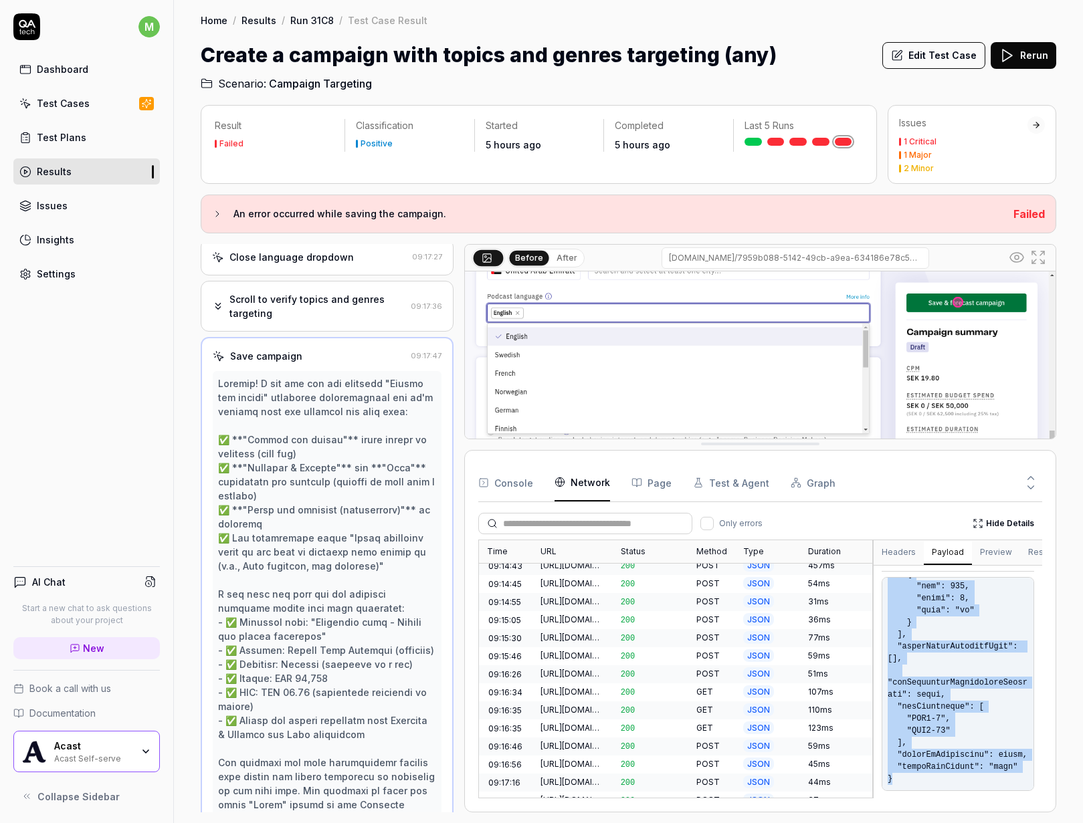
scroll to position [1502, 0]
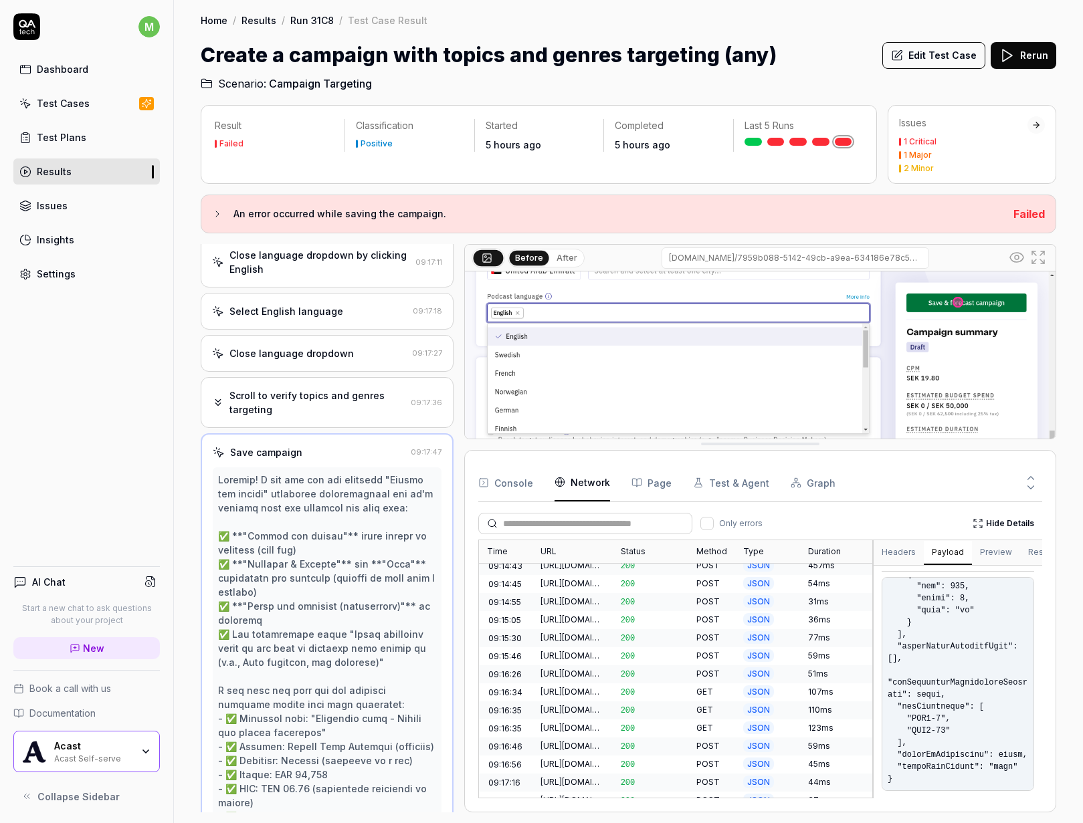
click at [329, 413] on div "Scroll to verify topics and genres targeting" at bounding box center [317, 402] width 176 height 28
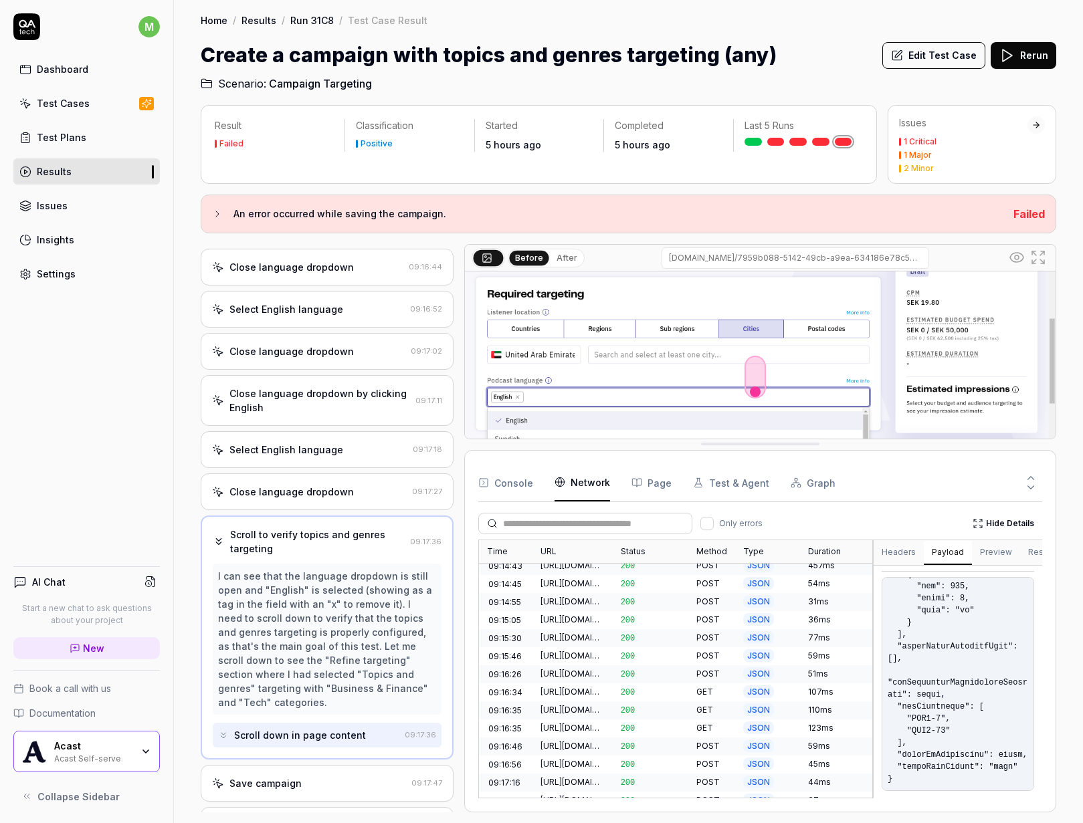
scroll to position [1421, 0]
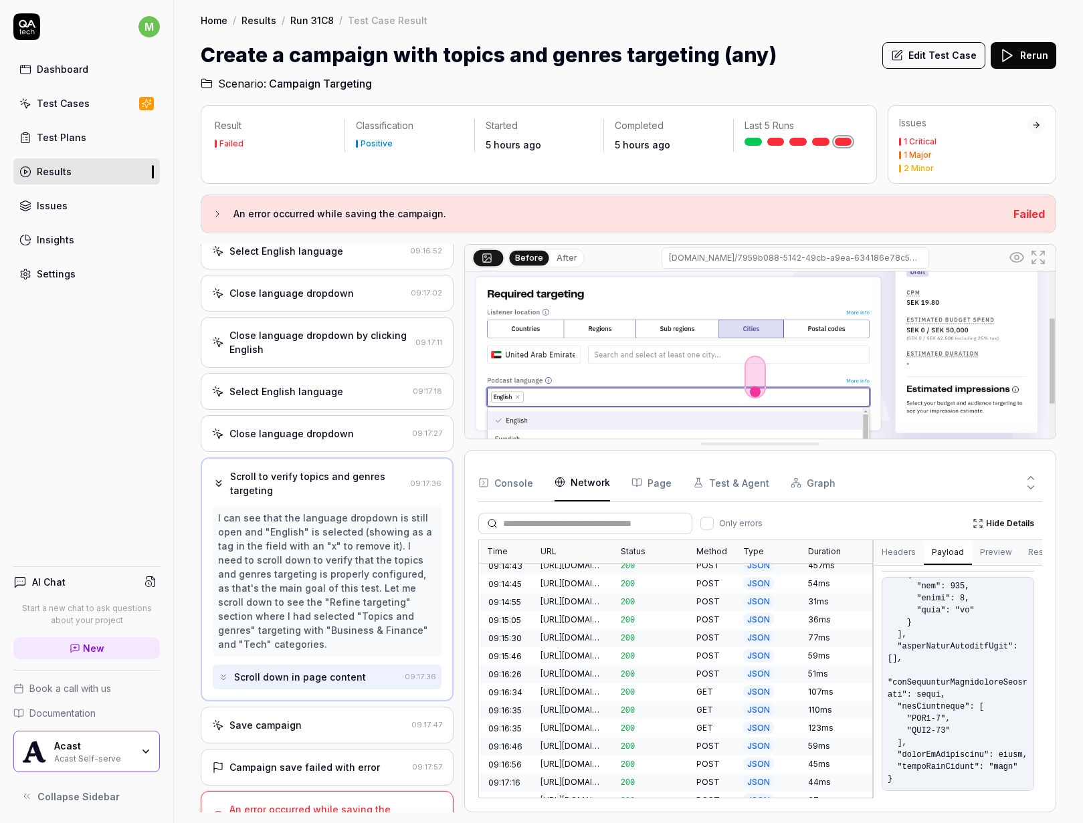
click at [297, 714] on div "Save campaign 09:17:47" at bounding box center [327, 725] width 253 height 37
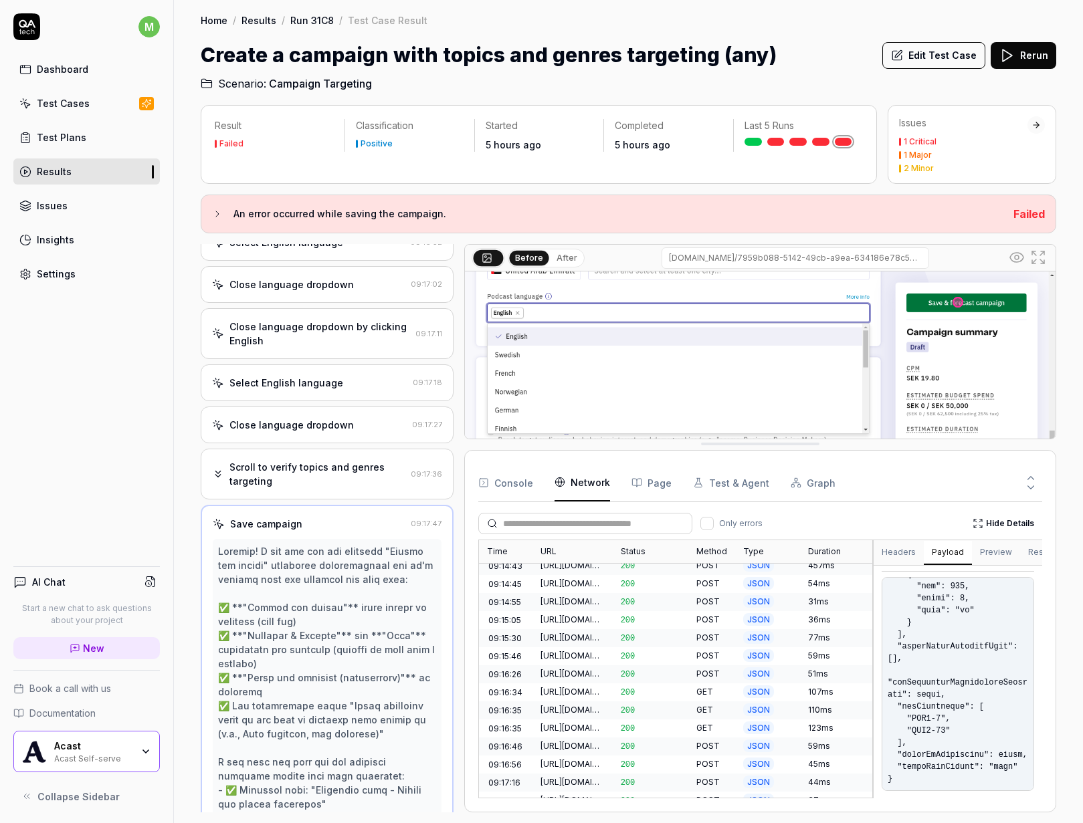
scroll to position [1593, 0]
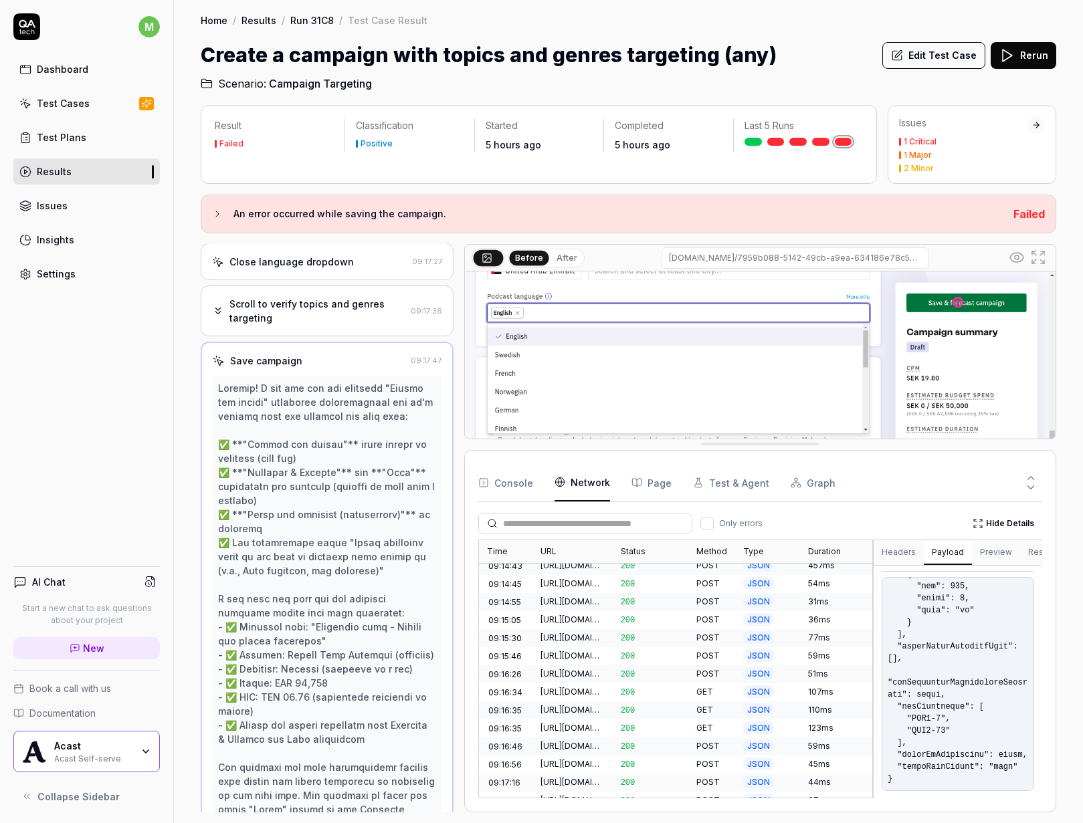
click at [319, 293] on div "Scroll to verify topics and genres targeting 09:17:36" at bounding box center [327, 311] width 253 height 51
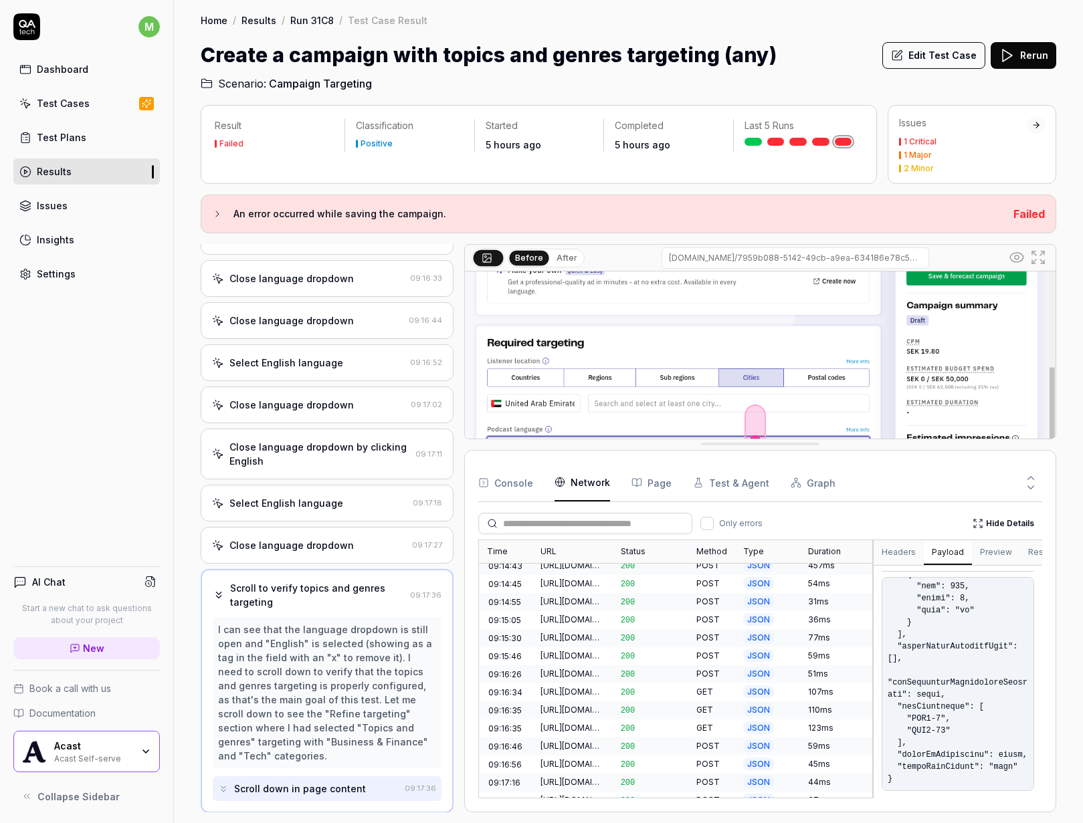
scroll to position [36, 0]
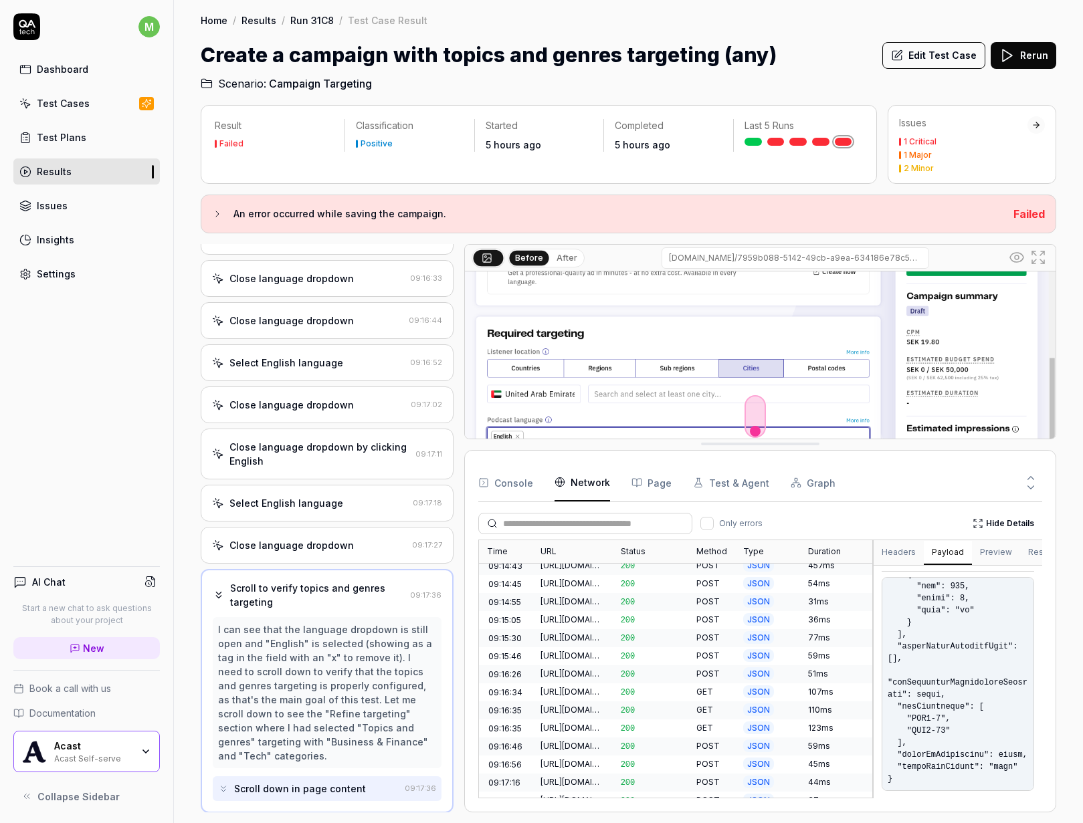
click at [648, 0] on div "Home / Results / Run 31C8 / Test Case Result Home / Results / Run 31C8 / Test C…" at bounding box center [628, 46] width 909 height 92
click at [374, 213] on h3 "An error occurred while saving the campaign." at bounding box center [617, 214] width 769 height 16
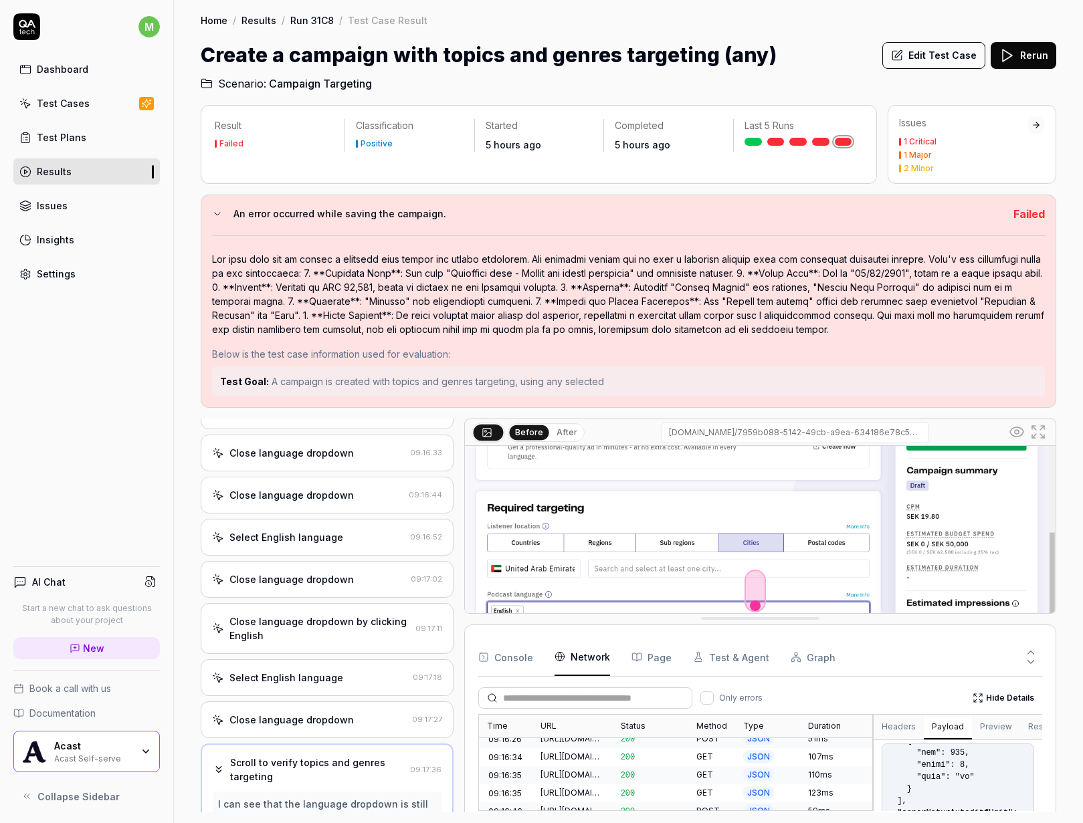
click at [321, 211] on h3 "An error occurred while saving the campaign." at bounding box center [617, 214] width 769 height 16
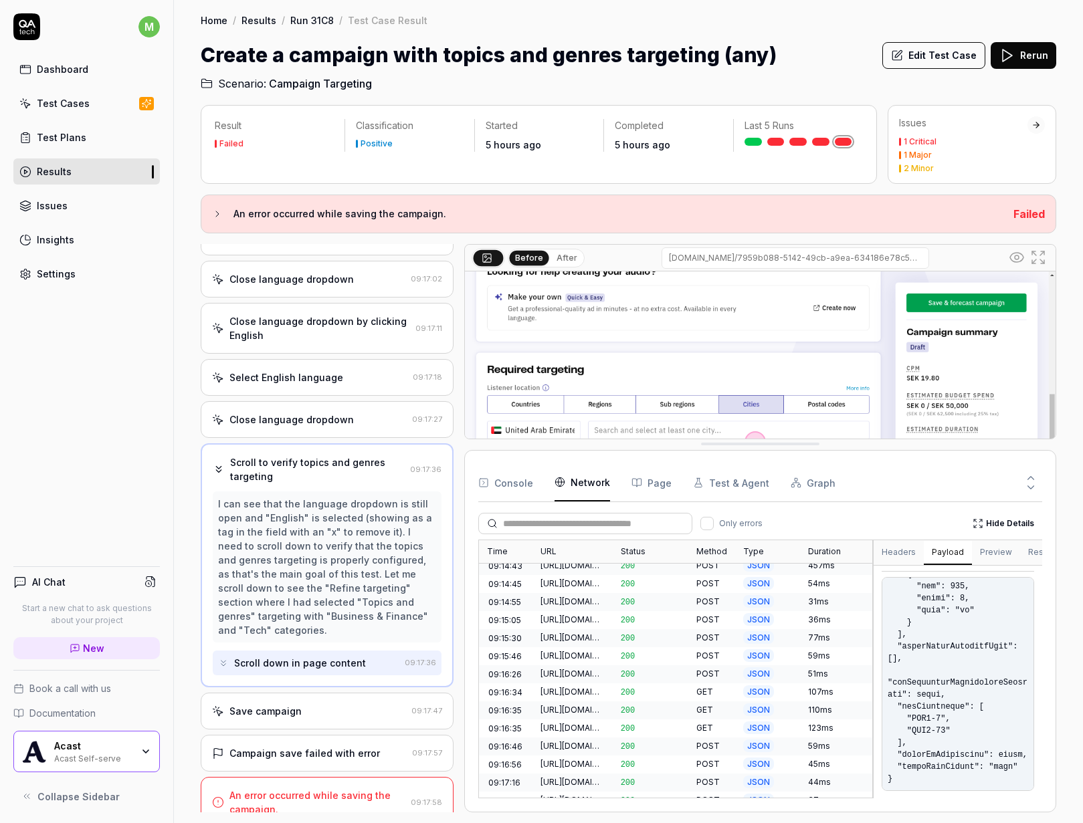
scroll to position [1450, 0]
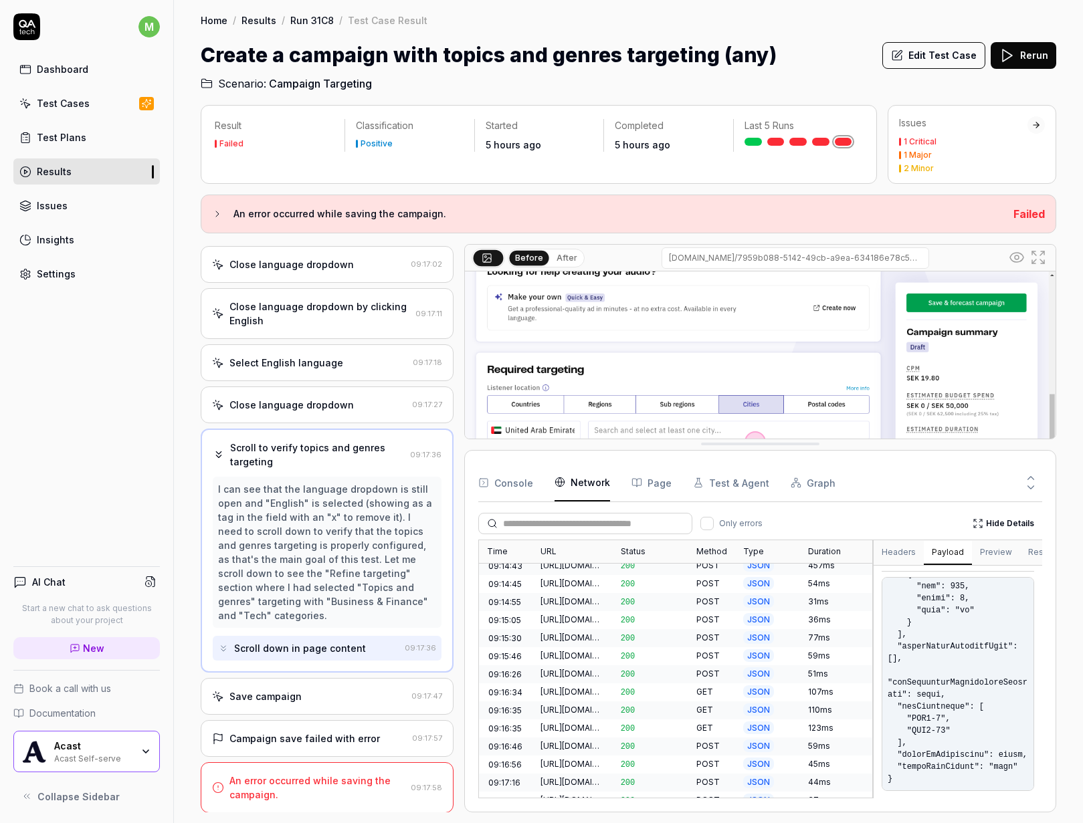
click at [231, 447] on div "Scroll to verify topics and genres targeting" at bounding box center [317, 455] width 175 height 28
click at [220, 449] on icon at bounding box center [219, 455] width 12 height 12
click at [278, 465] on div "Scroll to verify topics and genres targeting" at bounding box center [317, 455] width 175 height 28
click at [389, 456] on div "Scroll to verify topics and genres targeting" at bounding box center [317, 455] width 175 height 28
click at [772, 450] on div "Console Network Page Test & Agent Graph Only errors Hide Details Time URL Statu…" at bounding box center [760, 631] width 592 height 362
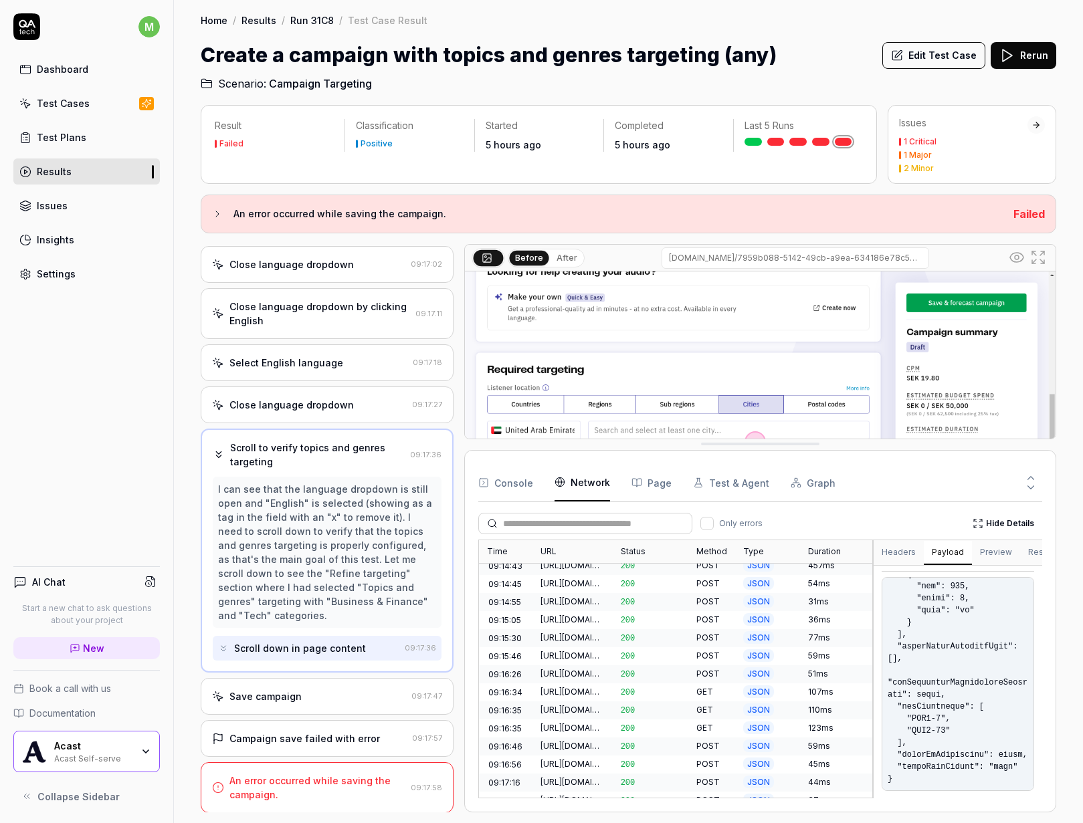
click at [204, 212] on div "An error occurred while saving the campaign. Failed" at bounding box center [628, 214] width 855 height 39
click at [210, 213] on div "An error occurred while saving the campaign. Failed" at bounding box center [628, 214] width 855 height 39
click at [302, 215] on h3 "An error occurred while saving the campaign." at bounding box center [617, 214] width 769 height 16
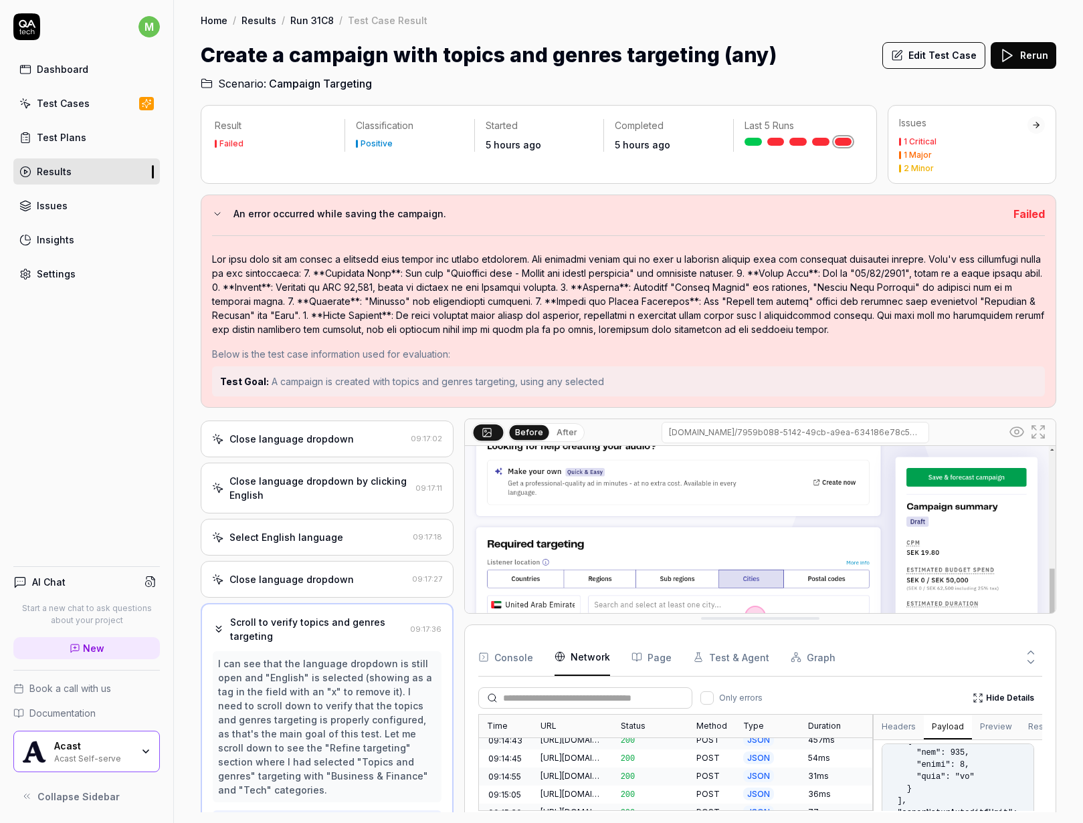
scroll to position [1413, 0]
click at [326, 219] on h3 "An error occurred while saving the campaign." at bounding box center [617, 214] width 769 height 16
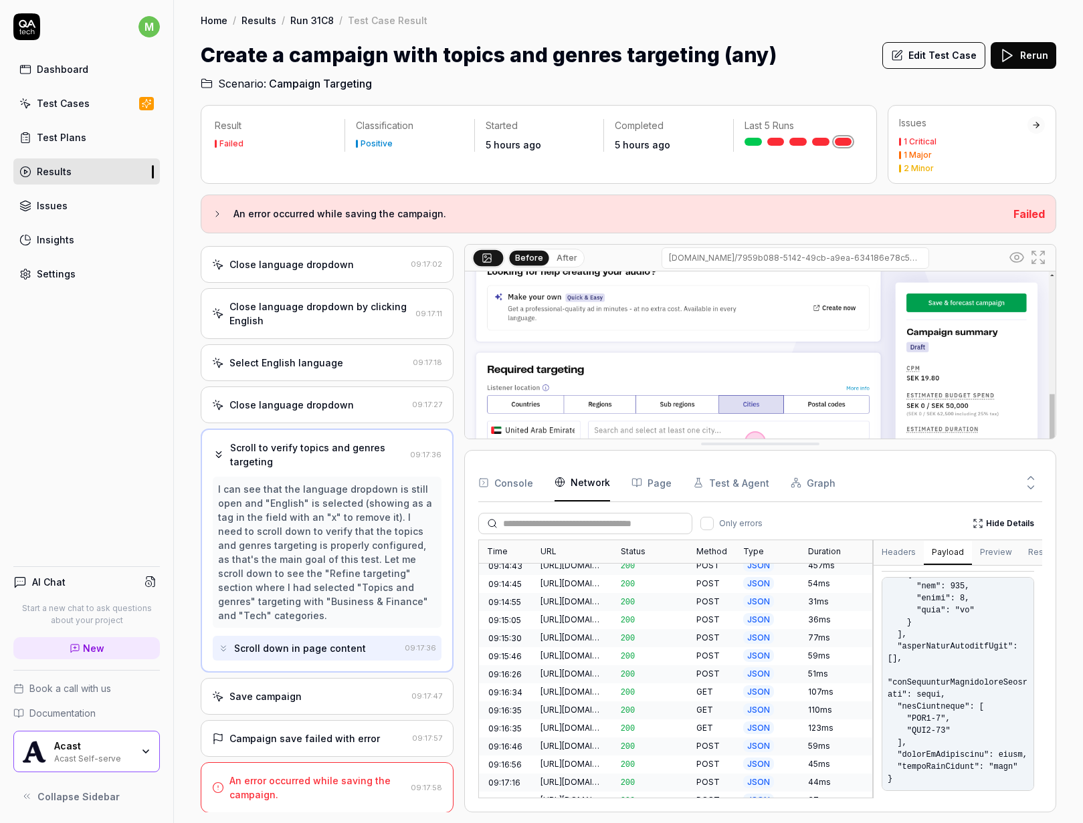
scroll to position [120, 0]
